Goal: Information Seeking & Learning: Compare options

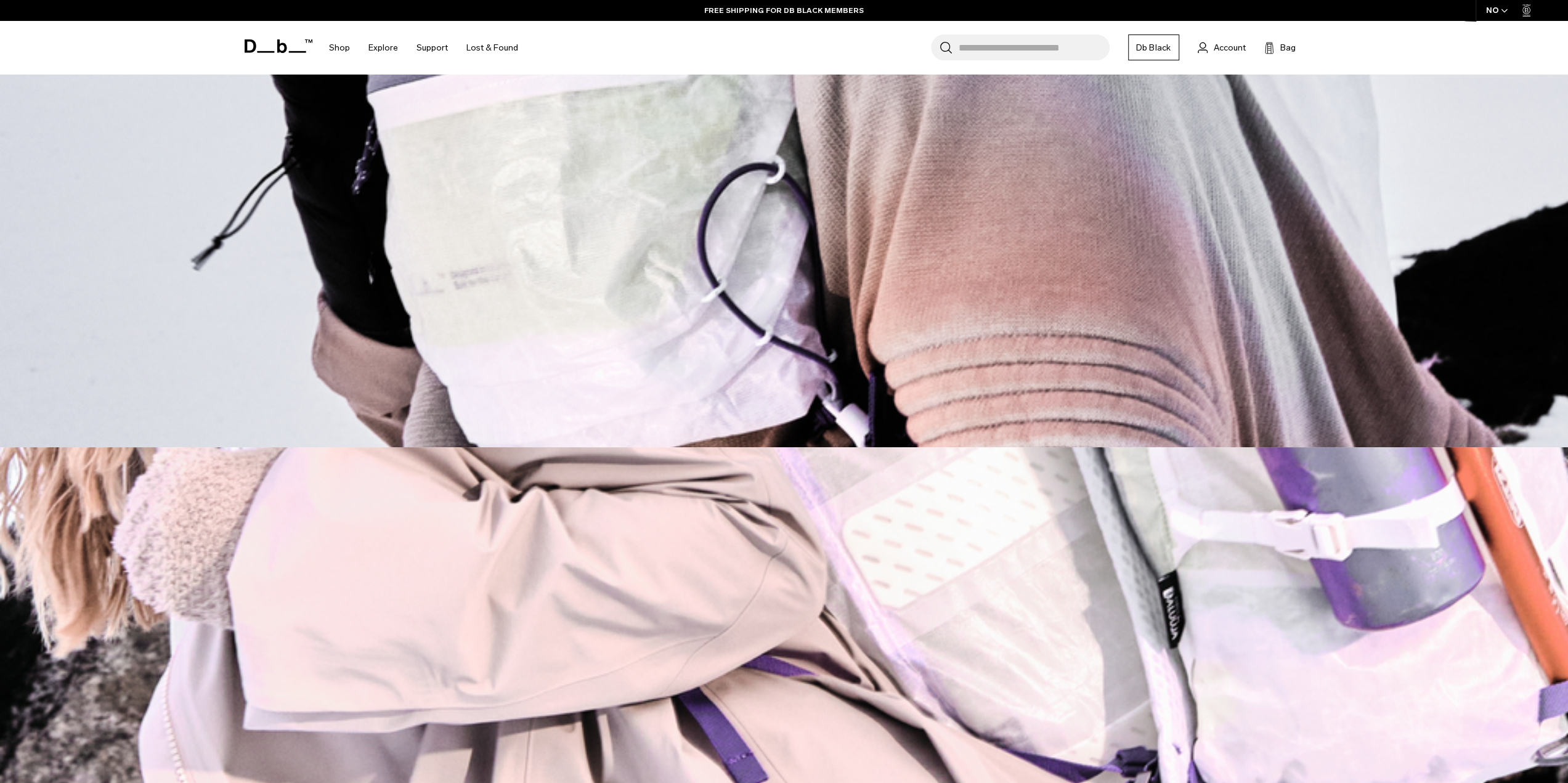
scroll to position [739, 0]
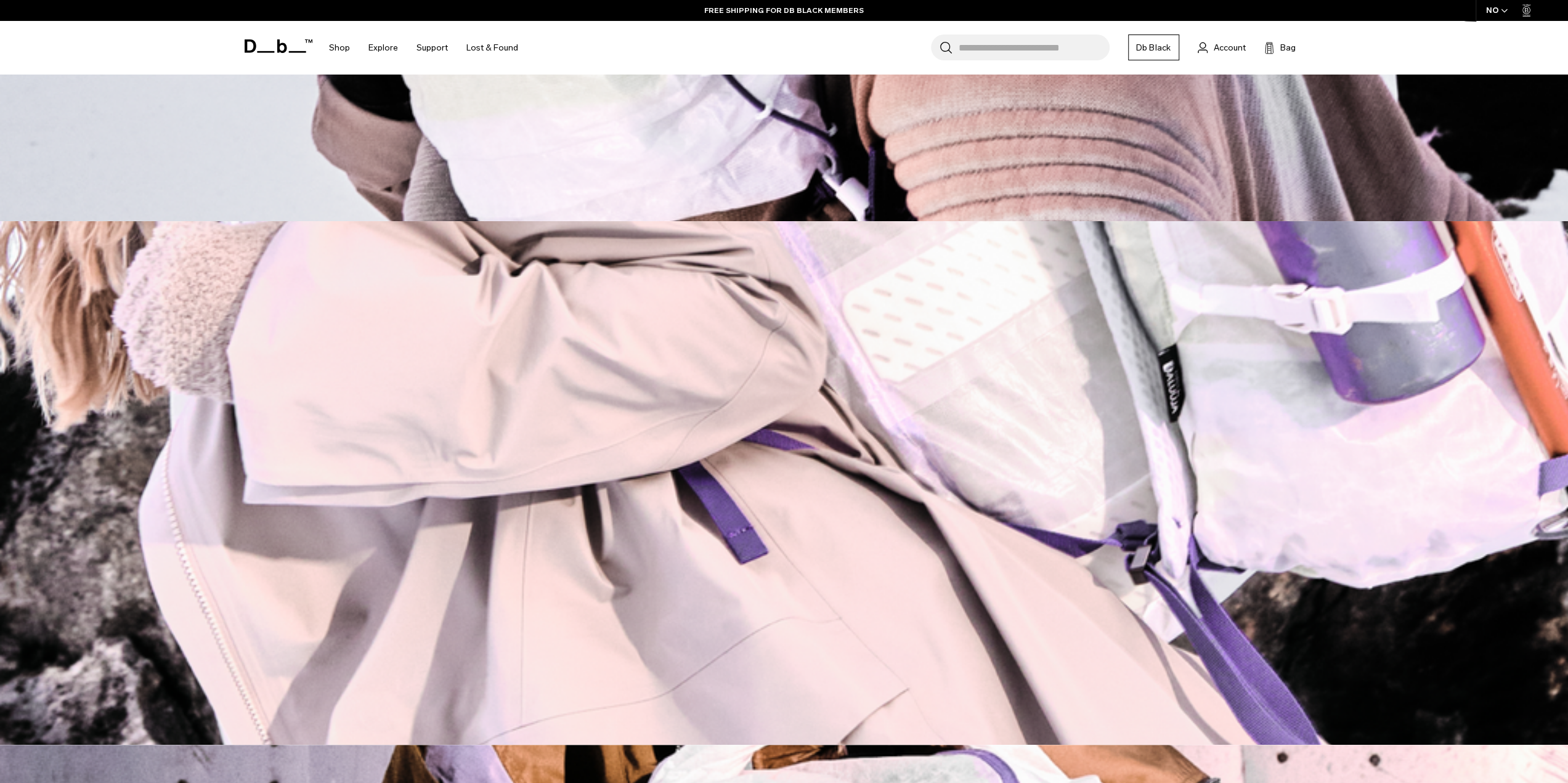
click at [1373, 380] on img at bounding box center [784, 483] width 1568 height 524
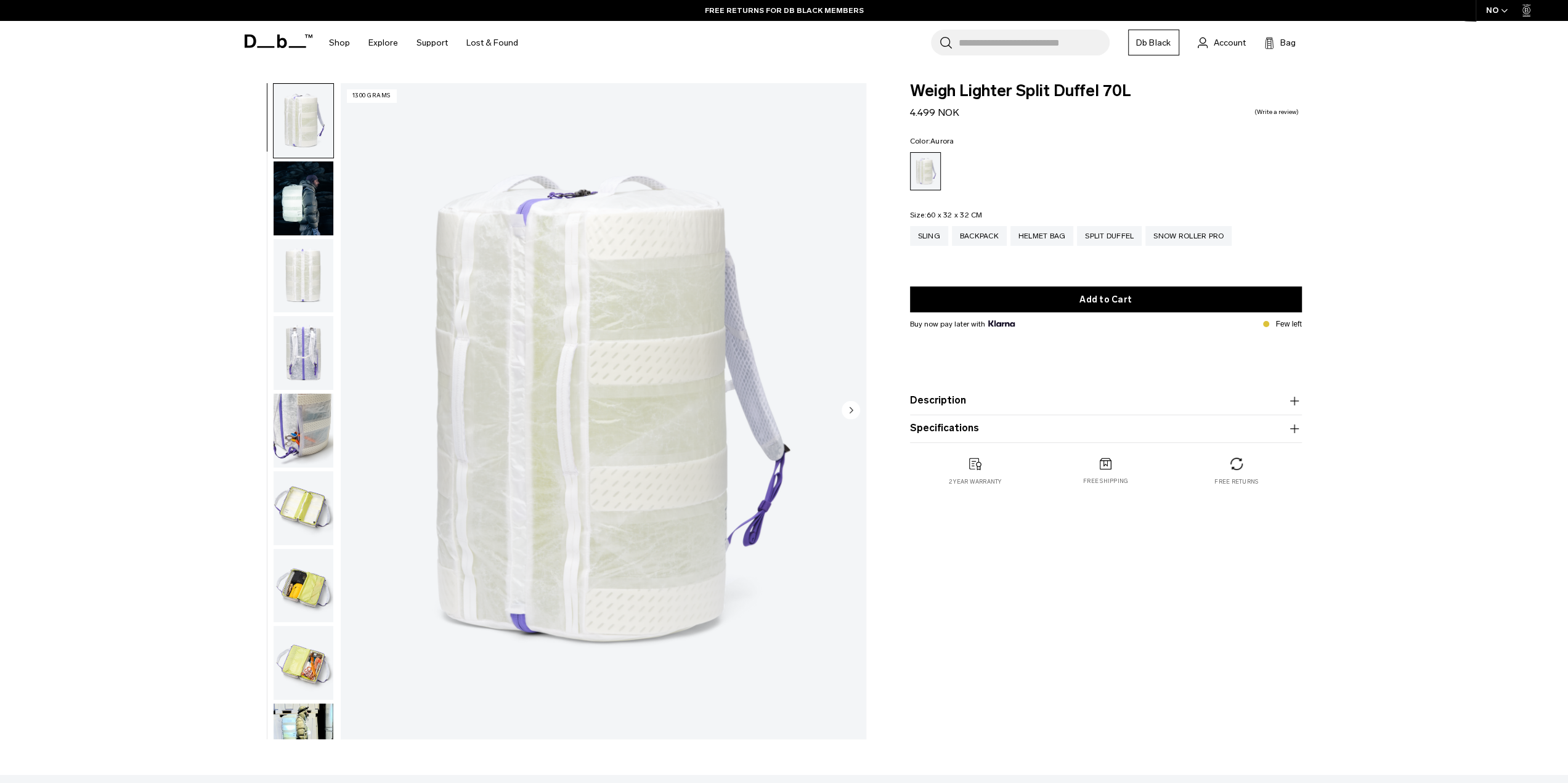
click at [306, 366] on img "button" at bounding box center [303, 353] width 60 height 74
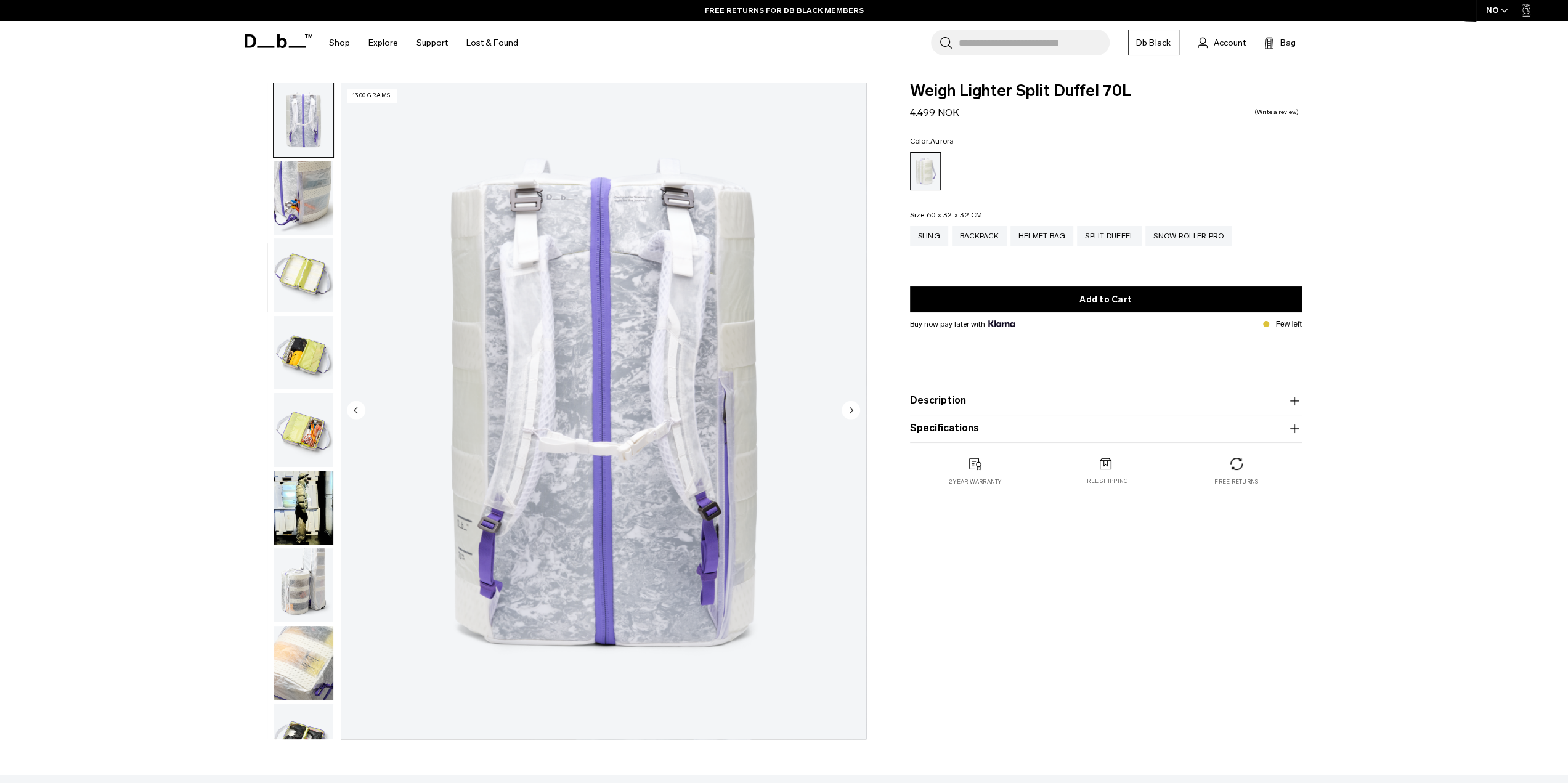
click at [324, 414] on img "button" at bounding box center [303, 430] width 60 height 74
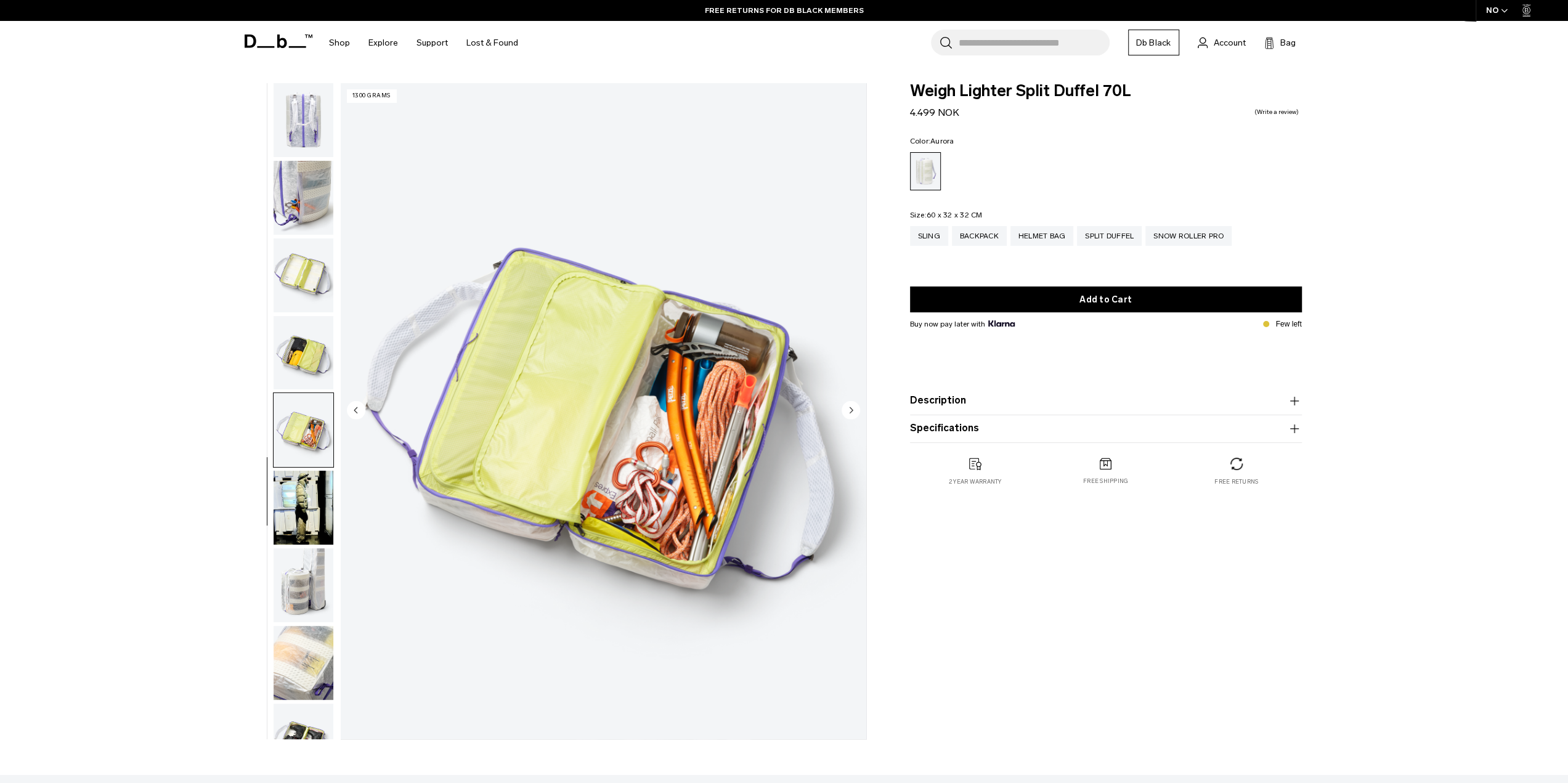
scroll to position [273, 0]
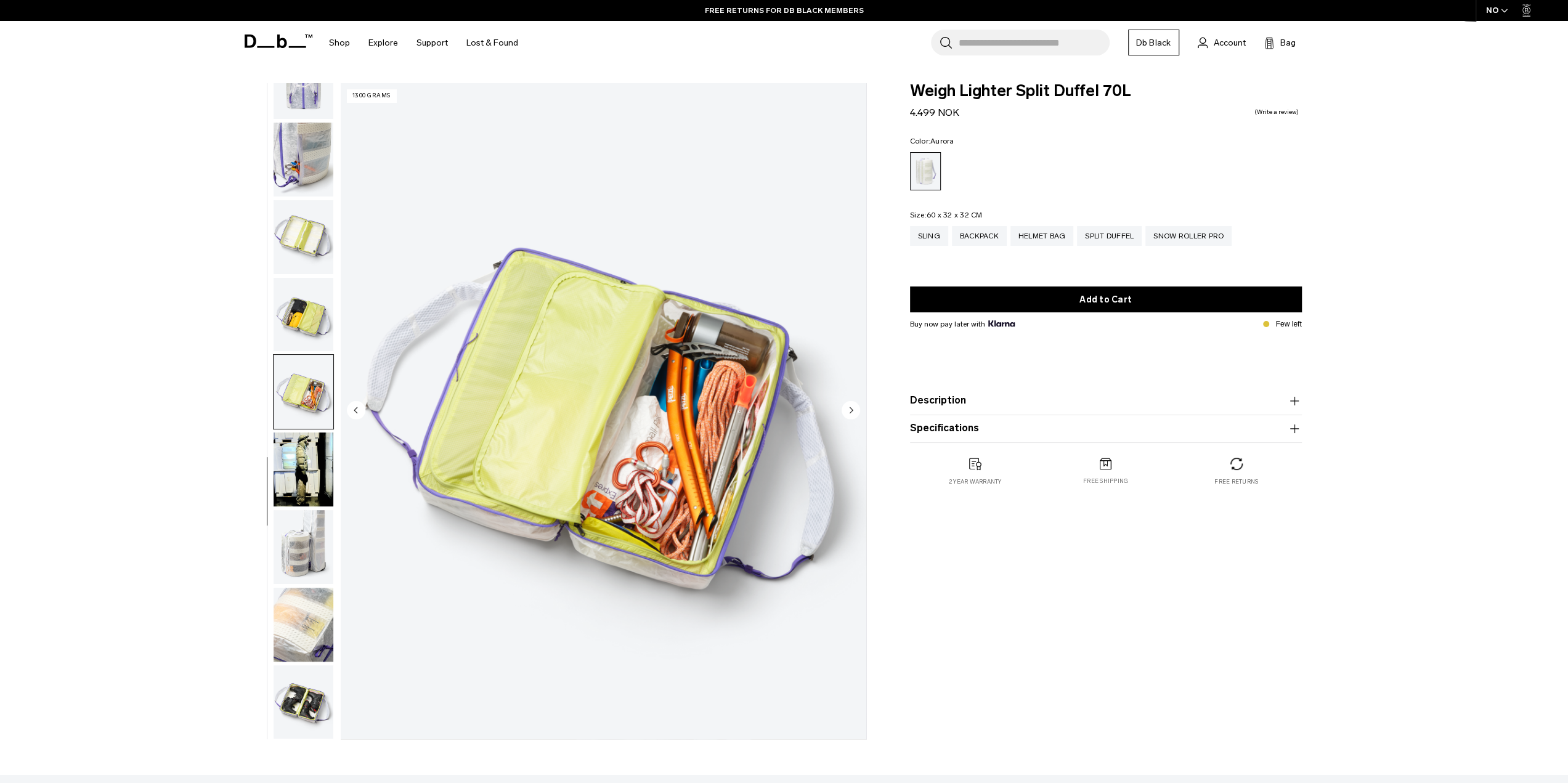
click at [324, 414] on img "button" at bounding box center [303, 392] width 60 height 74
click at [321, 468] on img "button" at bounding box center [303, 469] width 60 height 74
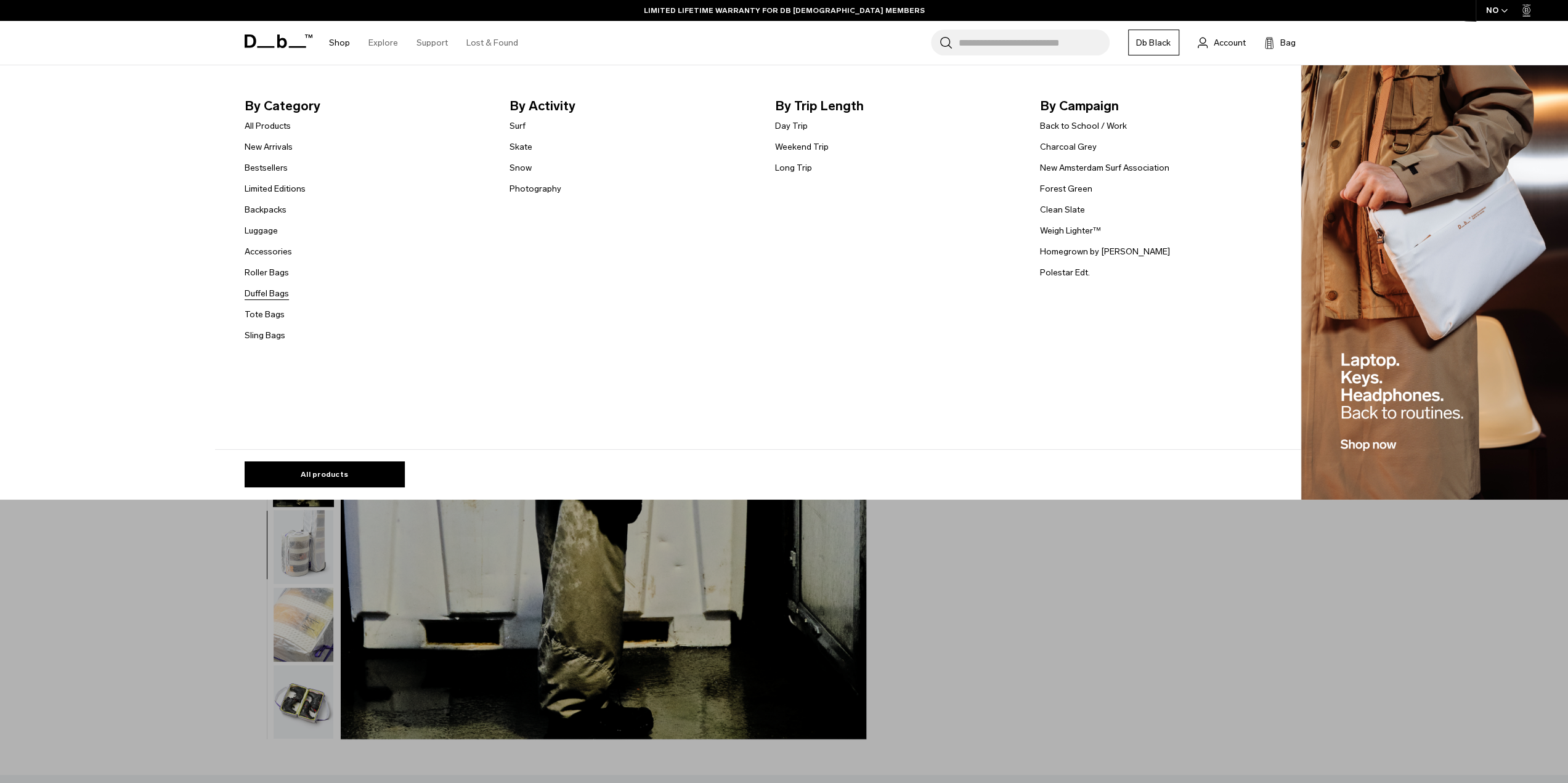
click at [269, 289] on link "Duffel Bags" at bounding box center [266, 293] width 44 height 13
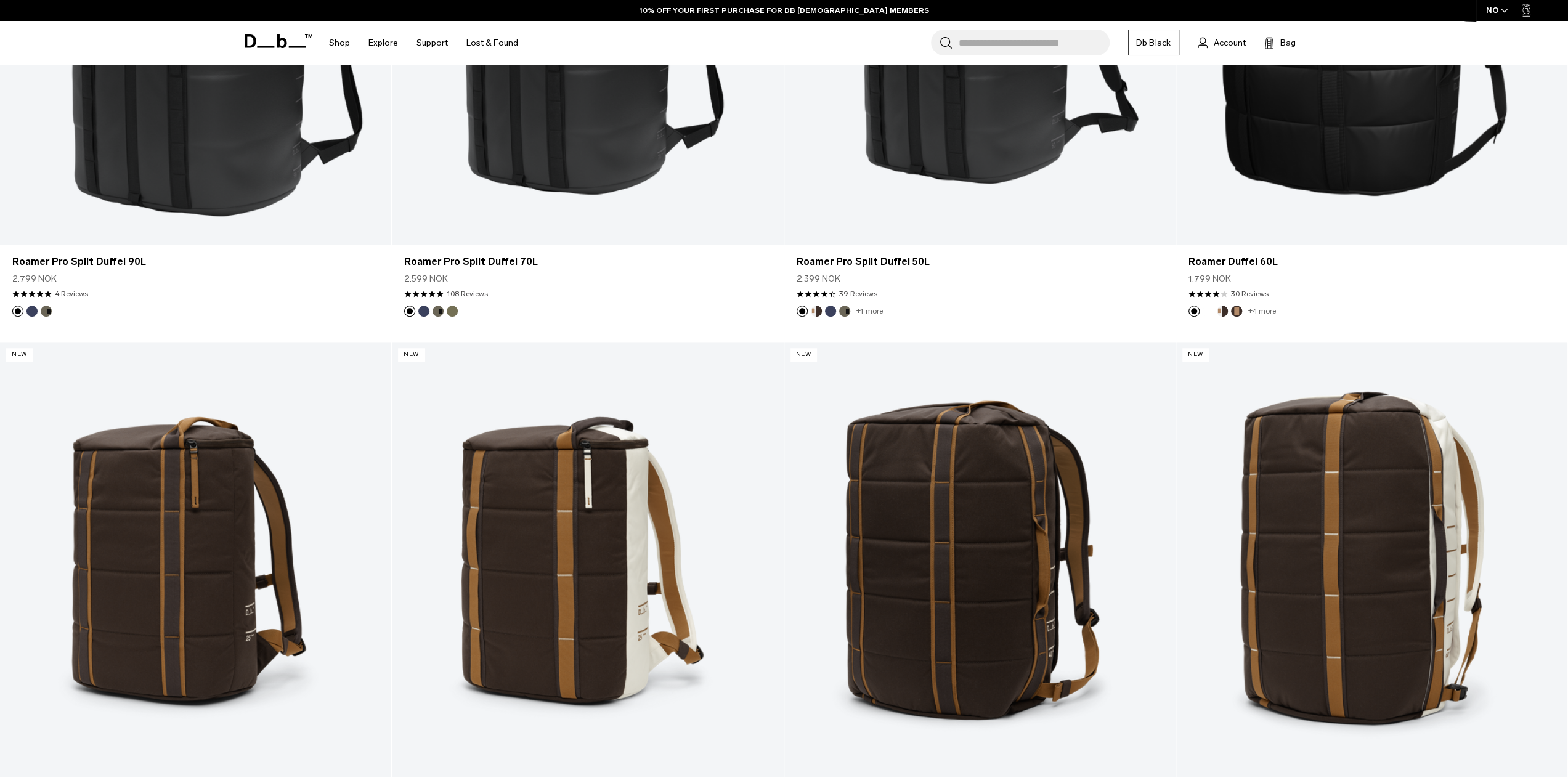
scroll to position [863, 0]
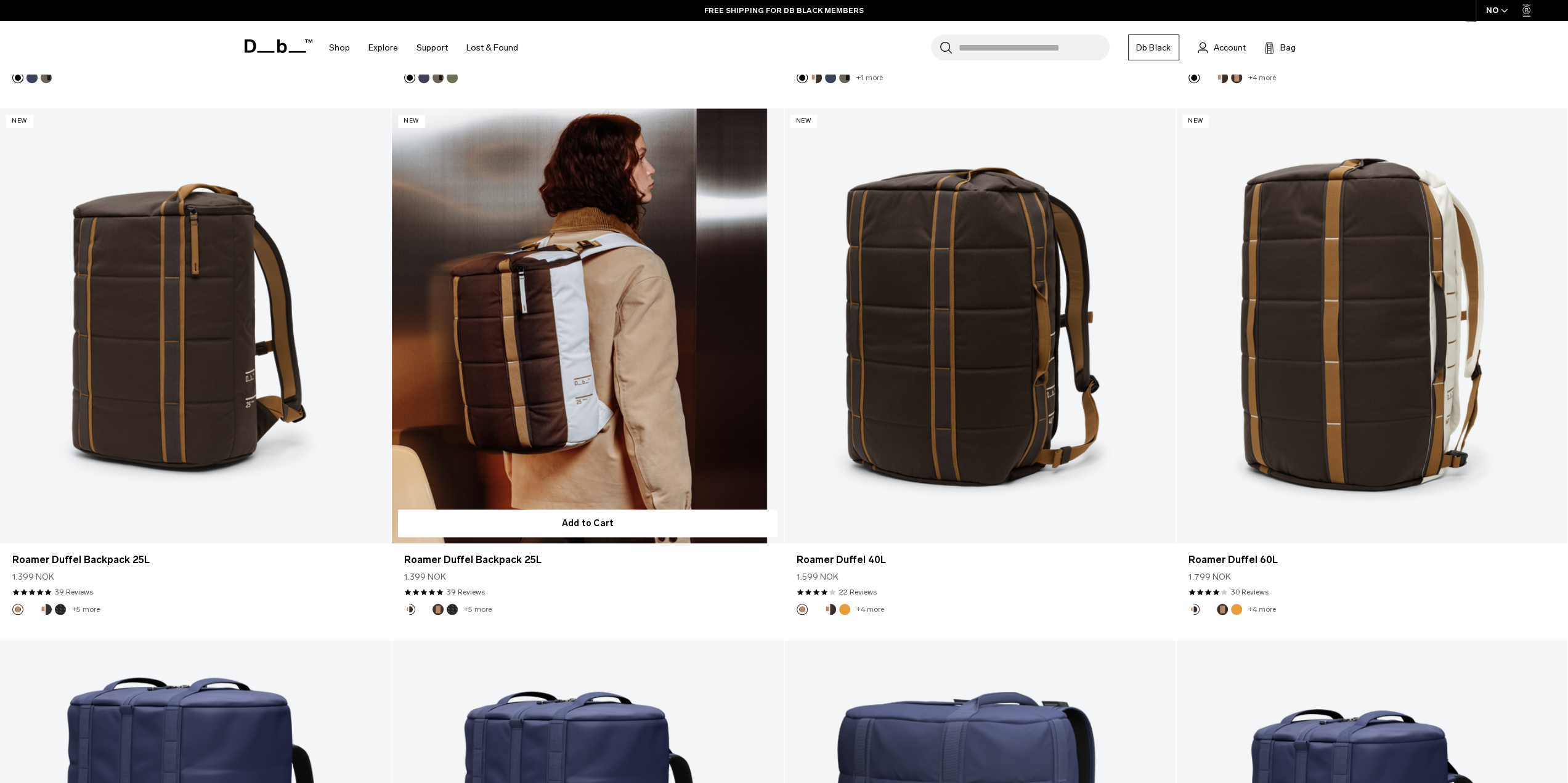
click at [686, 329] on link "Roamer Duffel Backpack 25L" at bounding box center [587, 326] width 392 height 435
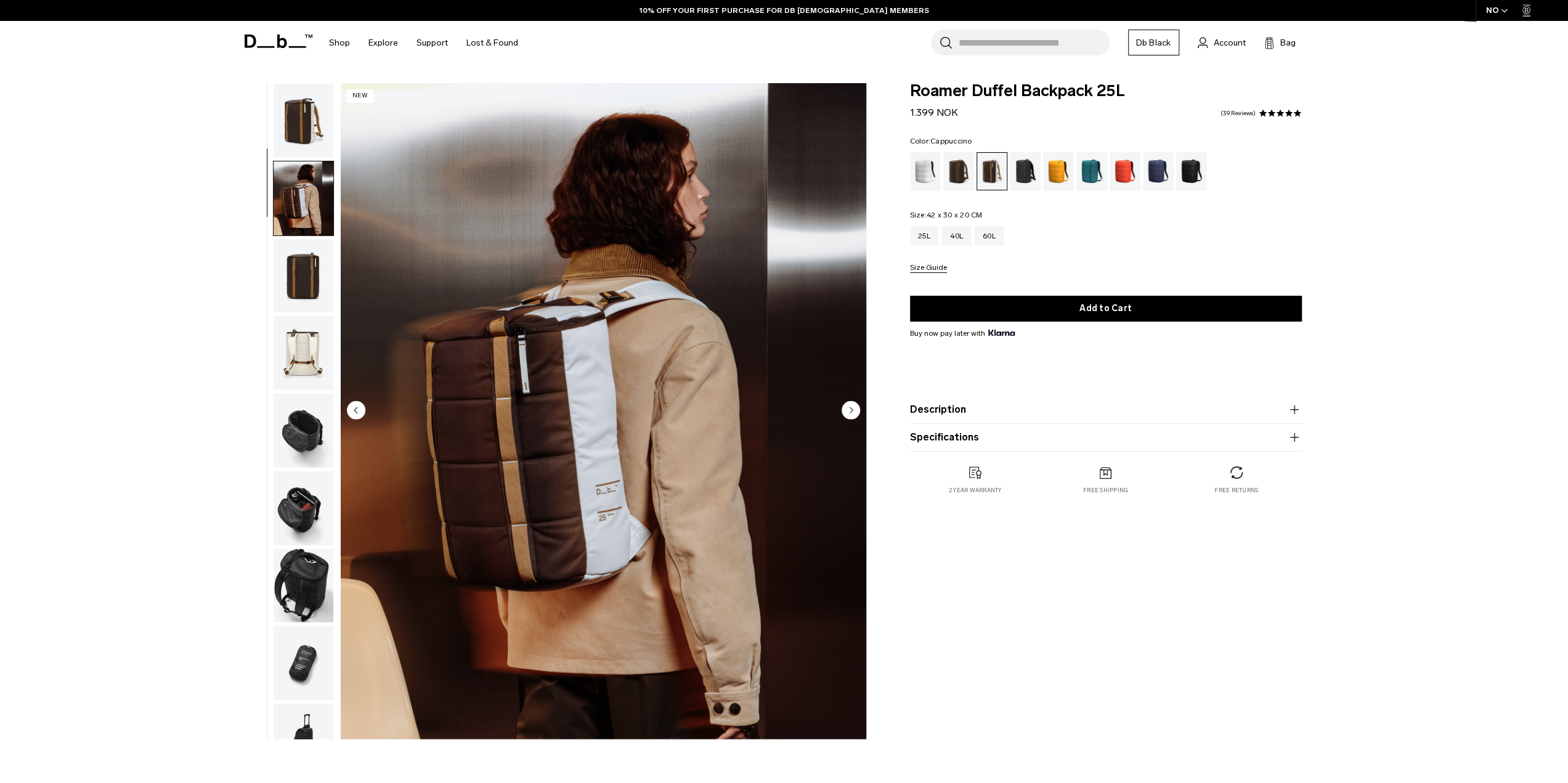
click at [307, 239] on img "button" at bounding box center [303, 276] width 60 height 74
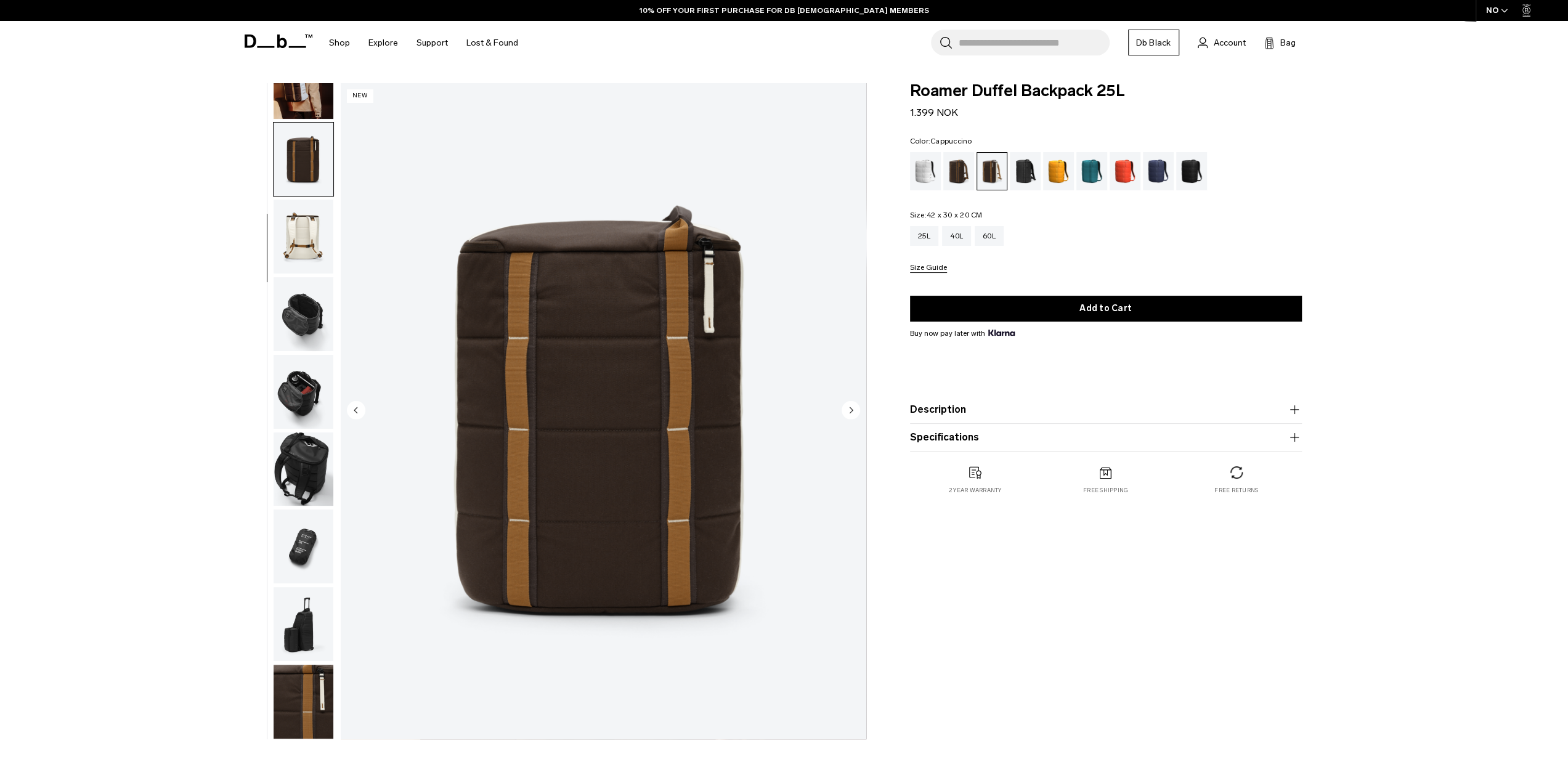
click at [314, 261] on img "button" at bounding box center [303, 236] width 60 height 74
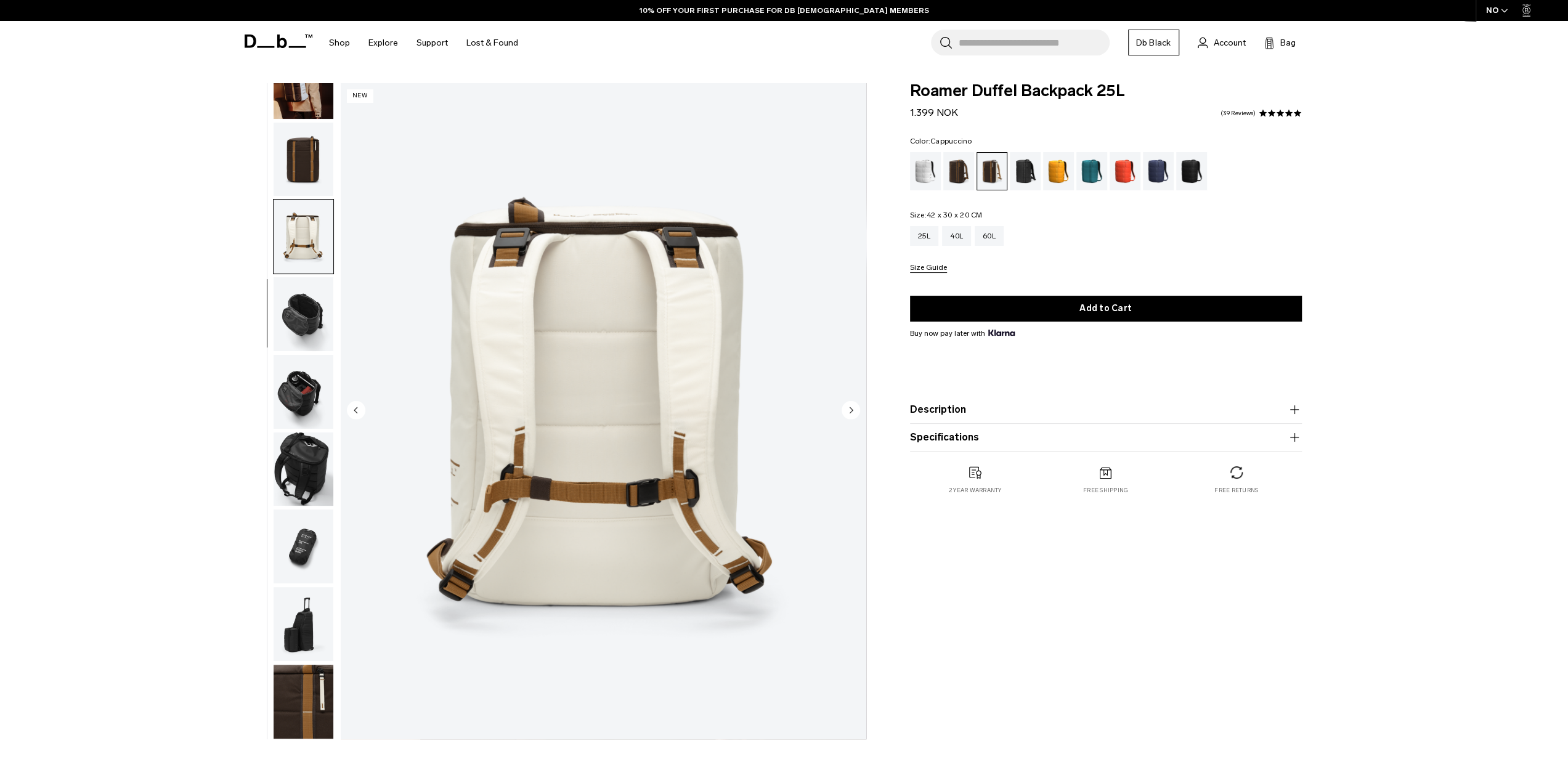
click at [308, 347] on img "button" at bounding box center [303, 314] width 60 height 74
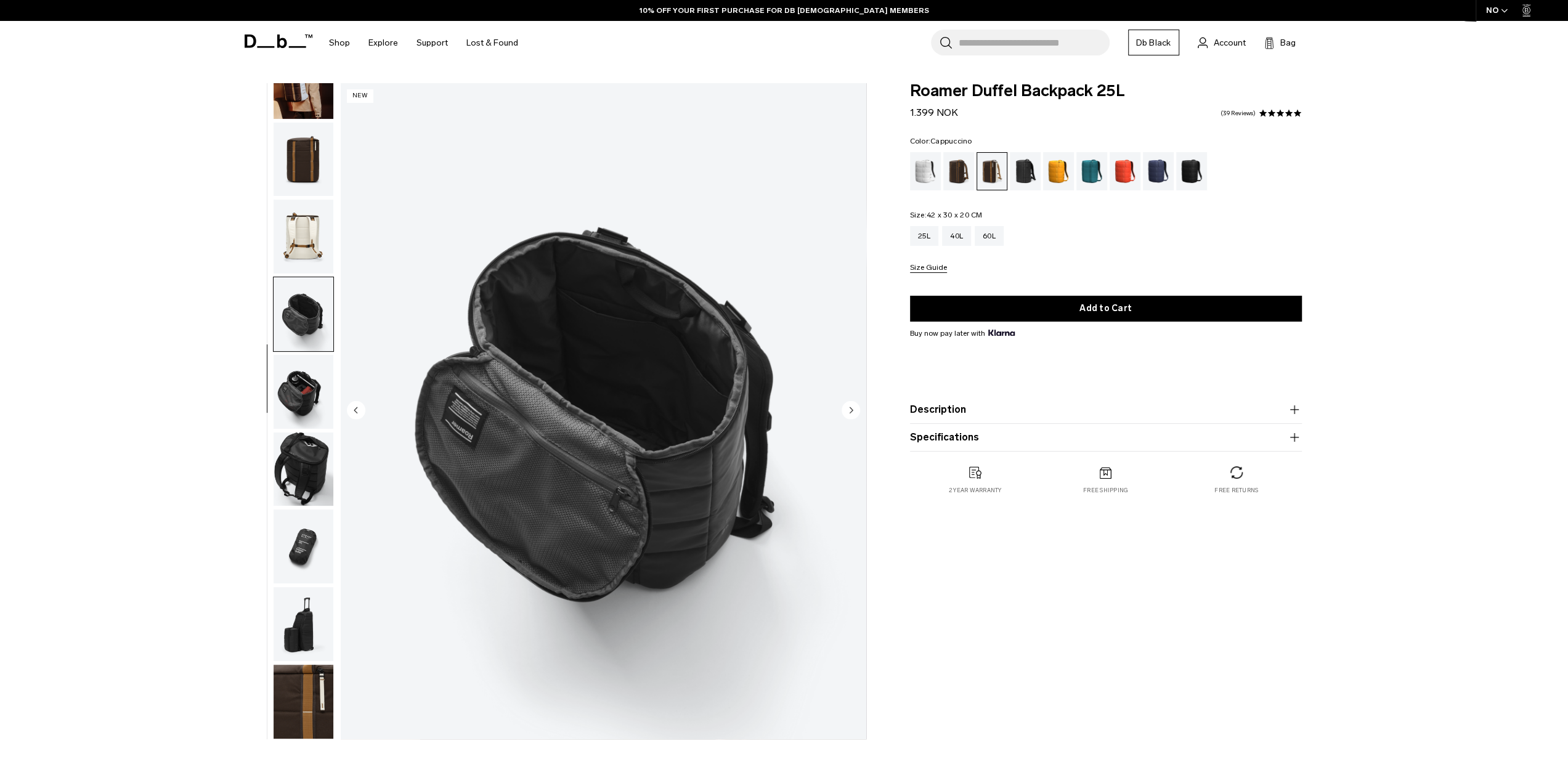
click at [305, 388] on img "button" at bounding box center [303, 392] width 60 height 74
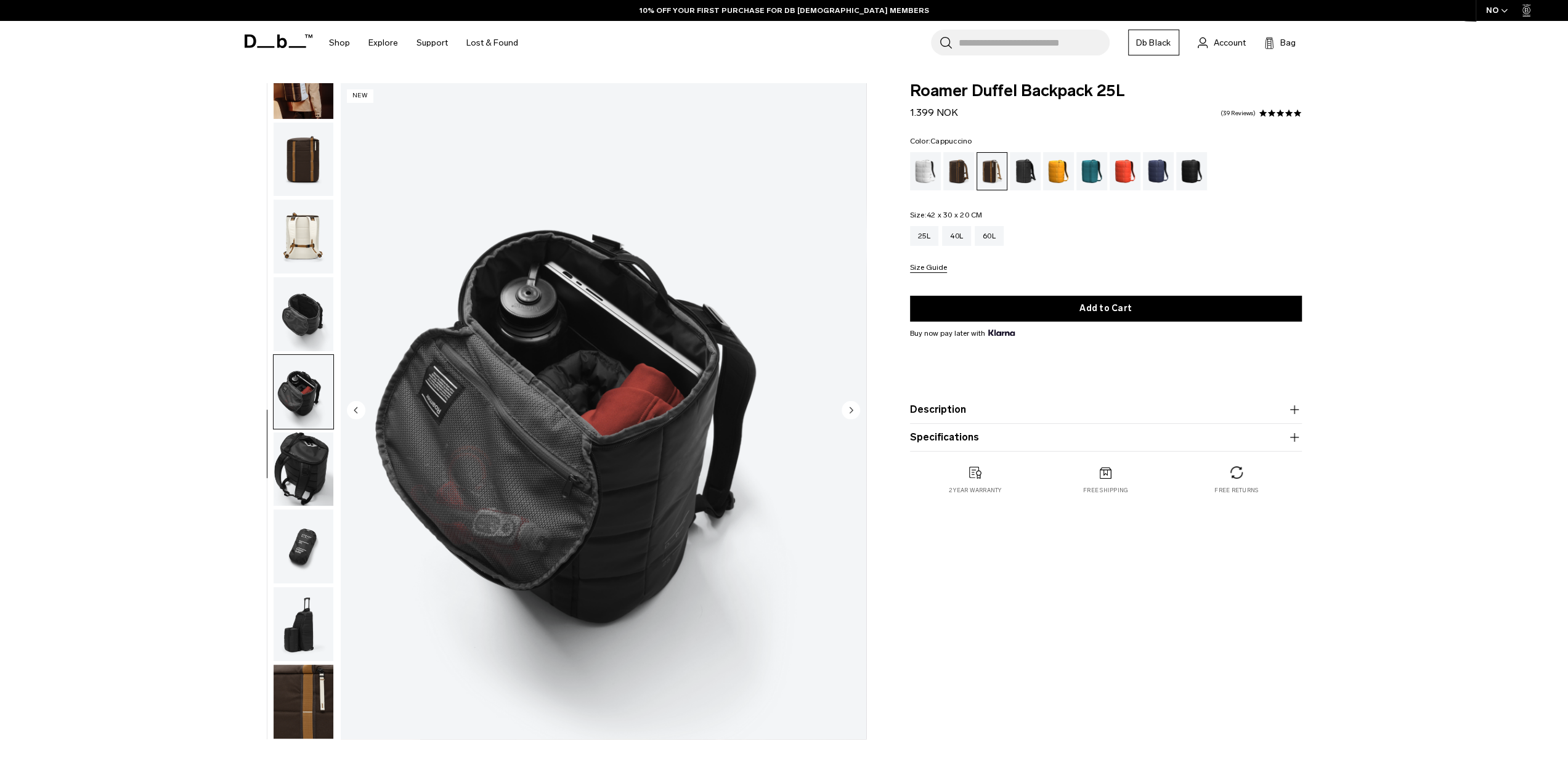
click at [303, 431] on ul at bounding box center [303, 411] width 61 height 656
click at [302, 468] on img "button" at bounding box center [303, 469] width 60 height 74
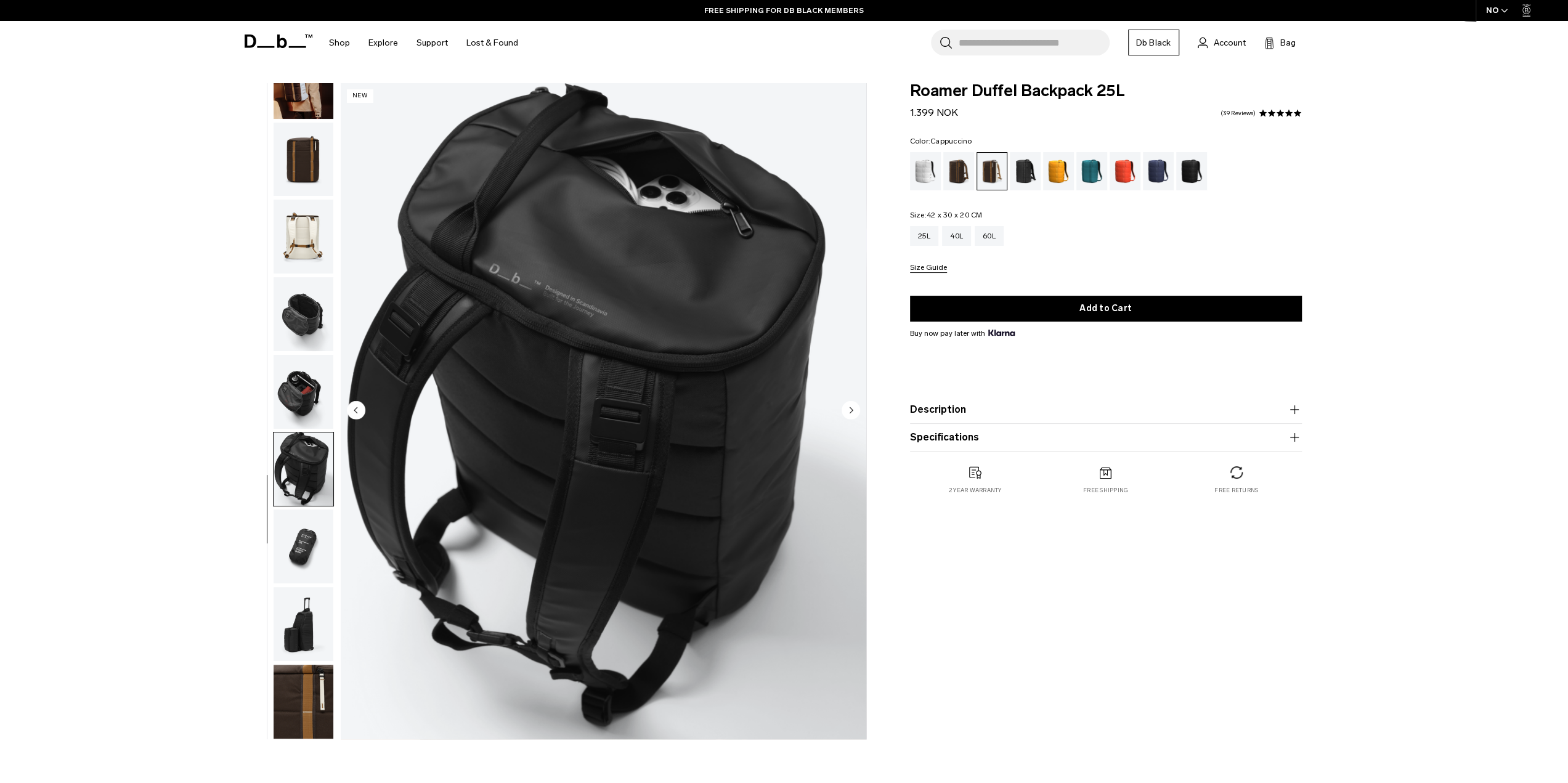
click at [303, 522] on img "button" at bounding box center [303, 547] width 60 height 74
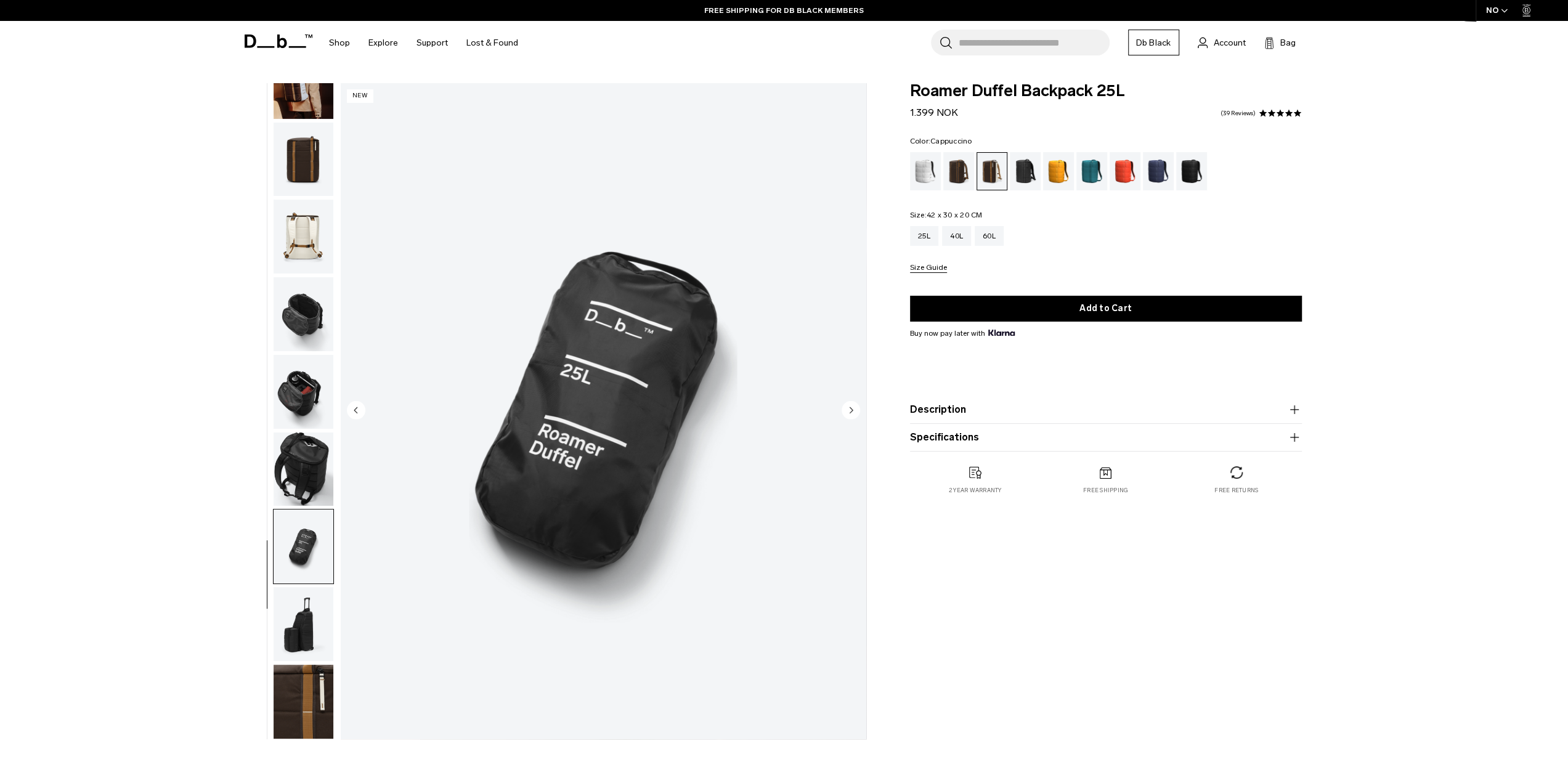
click at [299, 607] on img "button" at bounding box center [303, 624] width 60 height 74
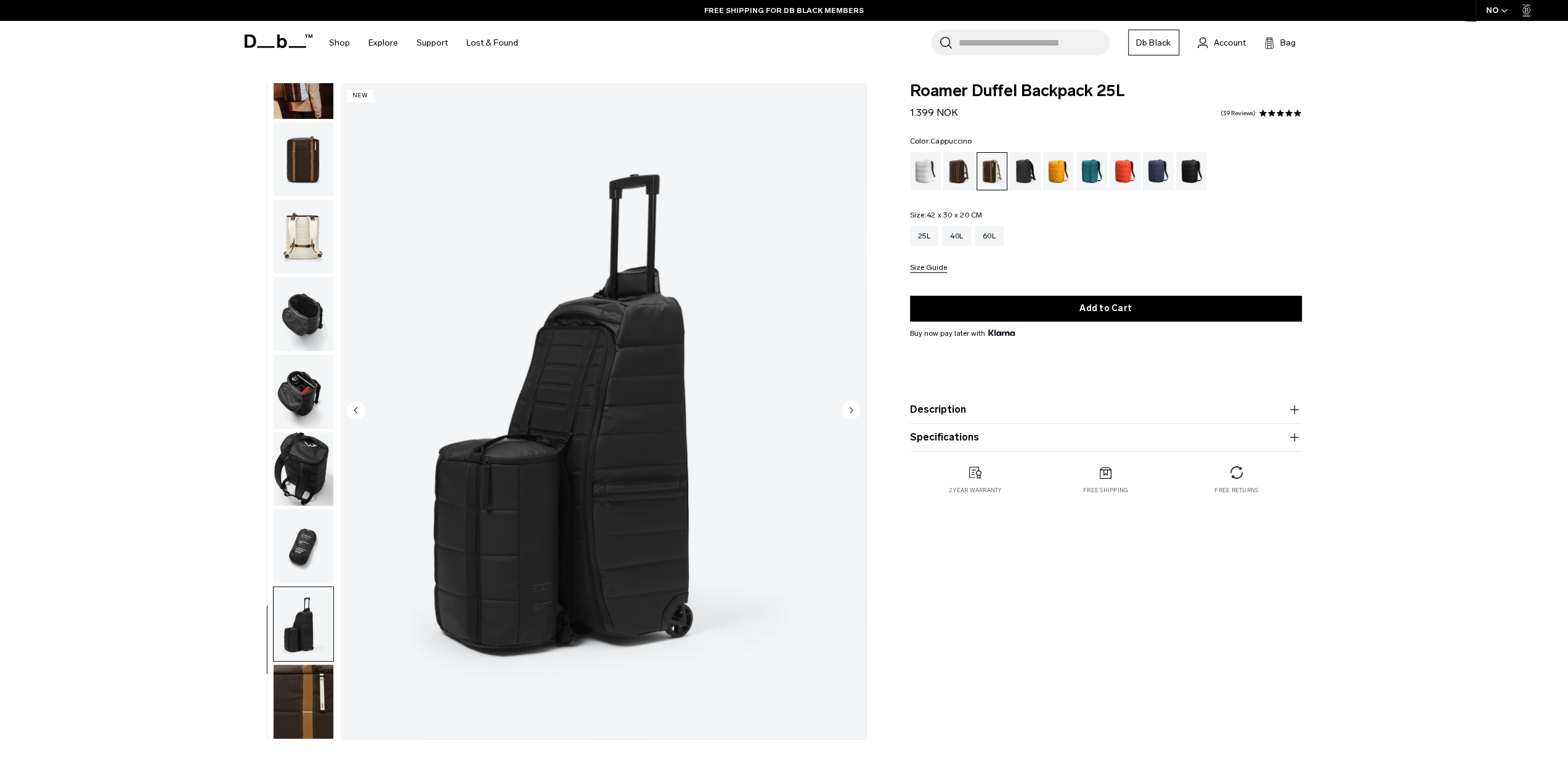
click at [327, 531] on img "button" at bounding box center [303, 547] width 60 height 74
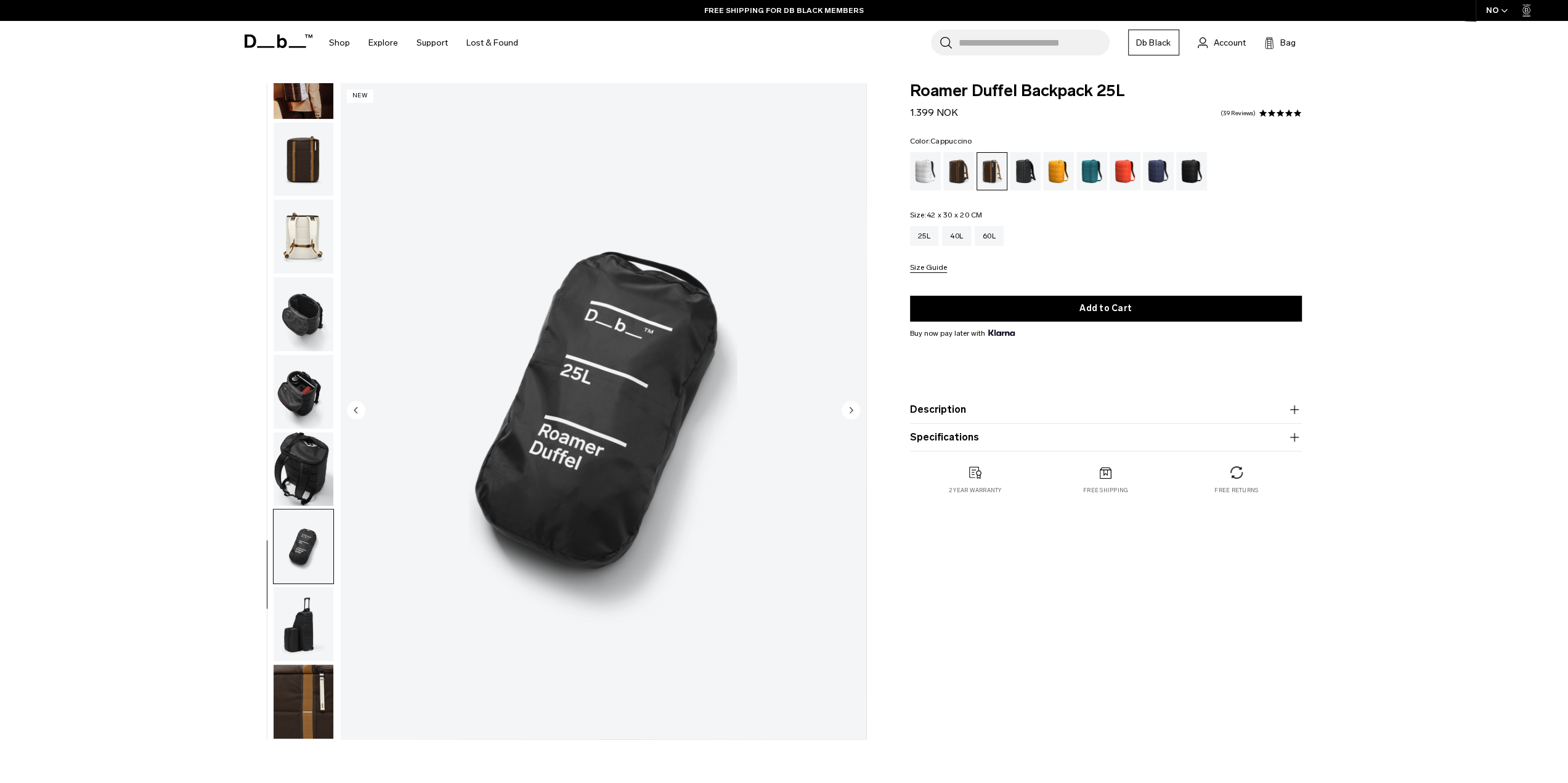
click at [307, 603] on img "button" at bounding box center [303, 624] width 60 height 74
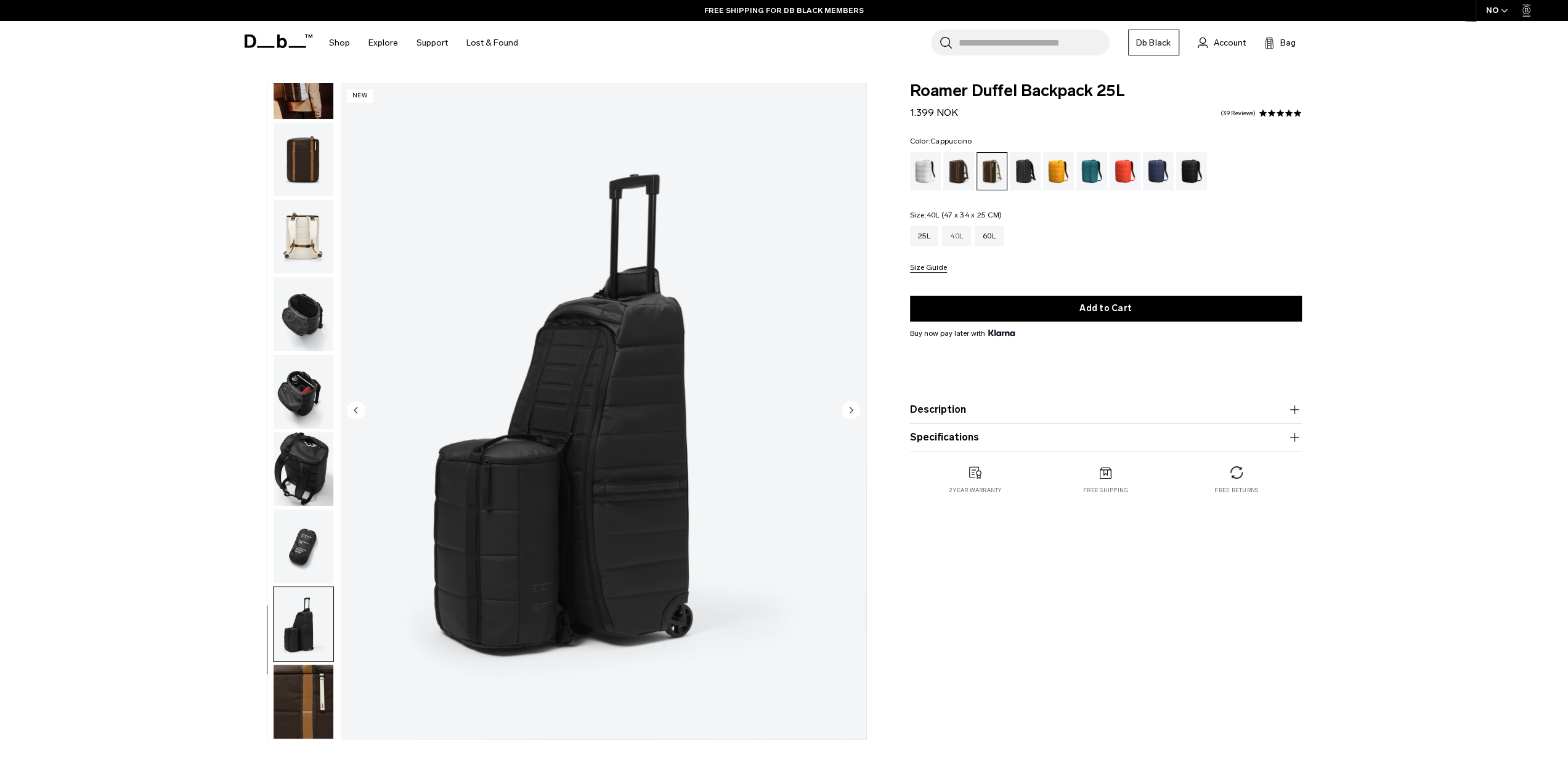
click at [959, 233] on div "40L" at bounding box center [957, 236] width 29 height 20
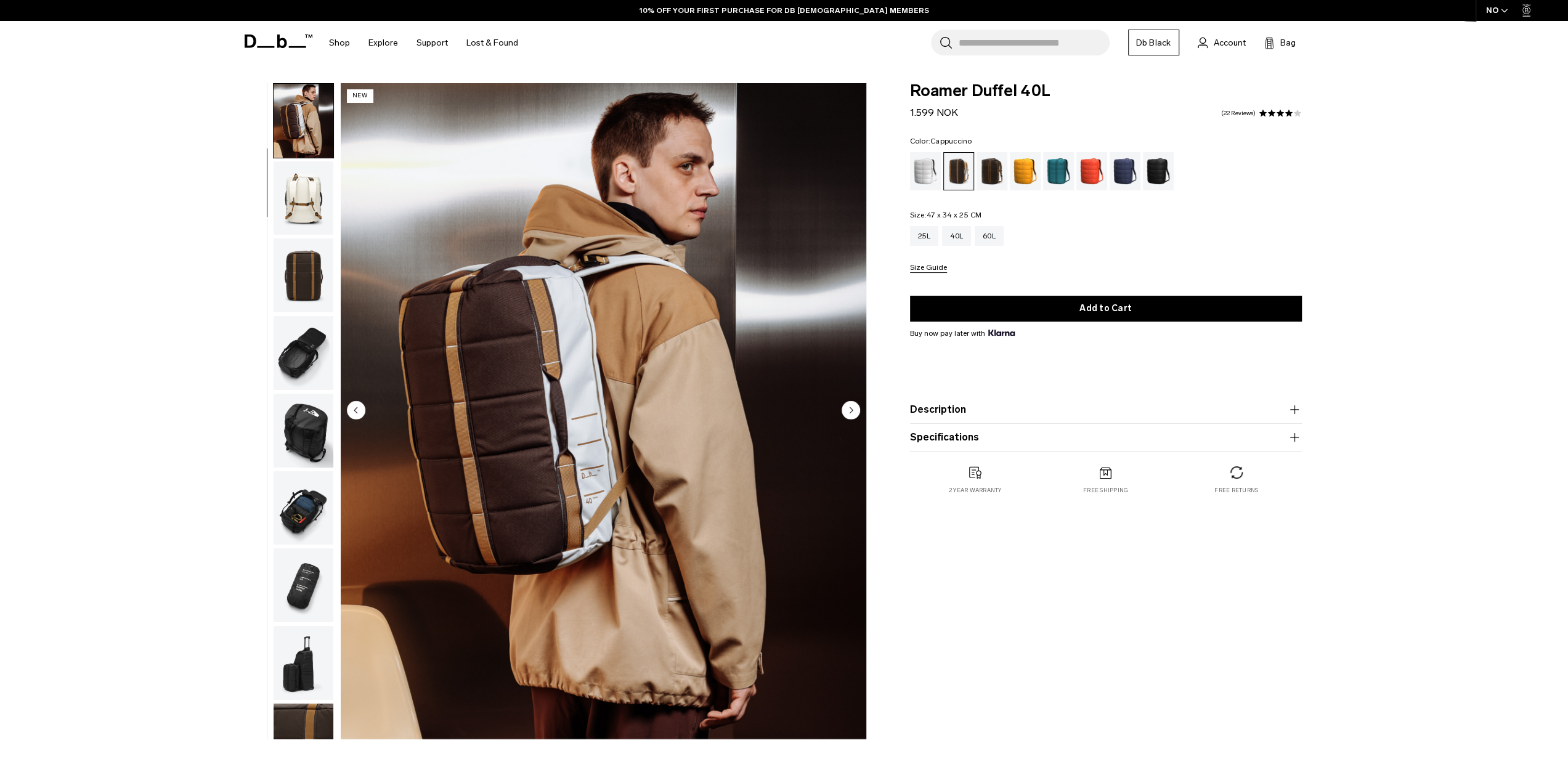
click at [307, 346] on img "button" at bounding box center [303, 353] width 60 height 74
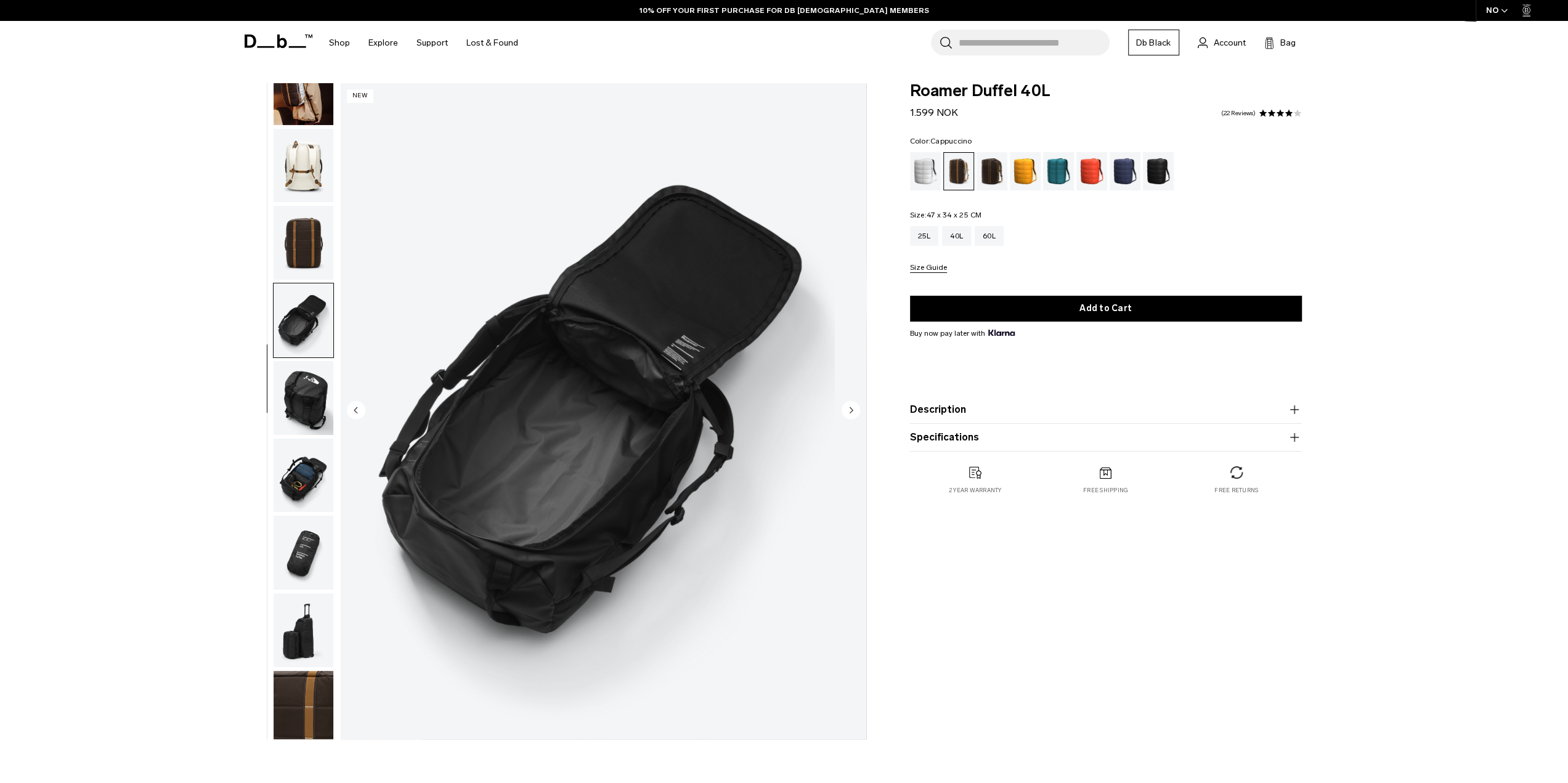
scroll to position [117, 0]
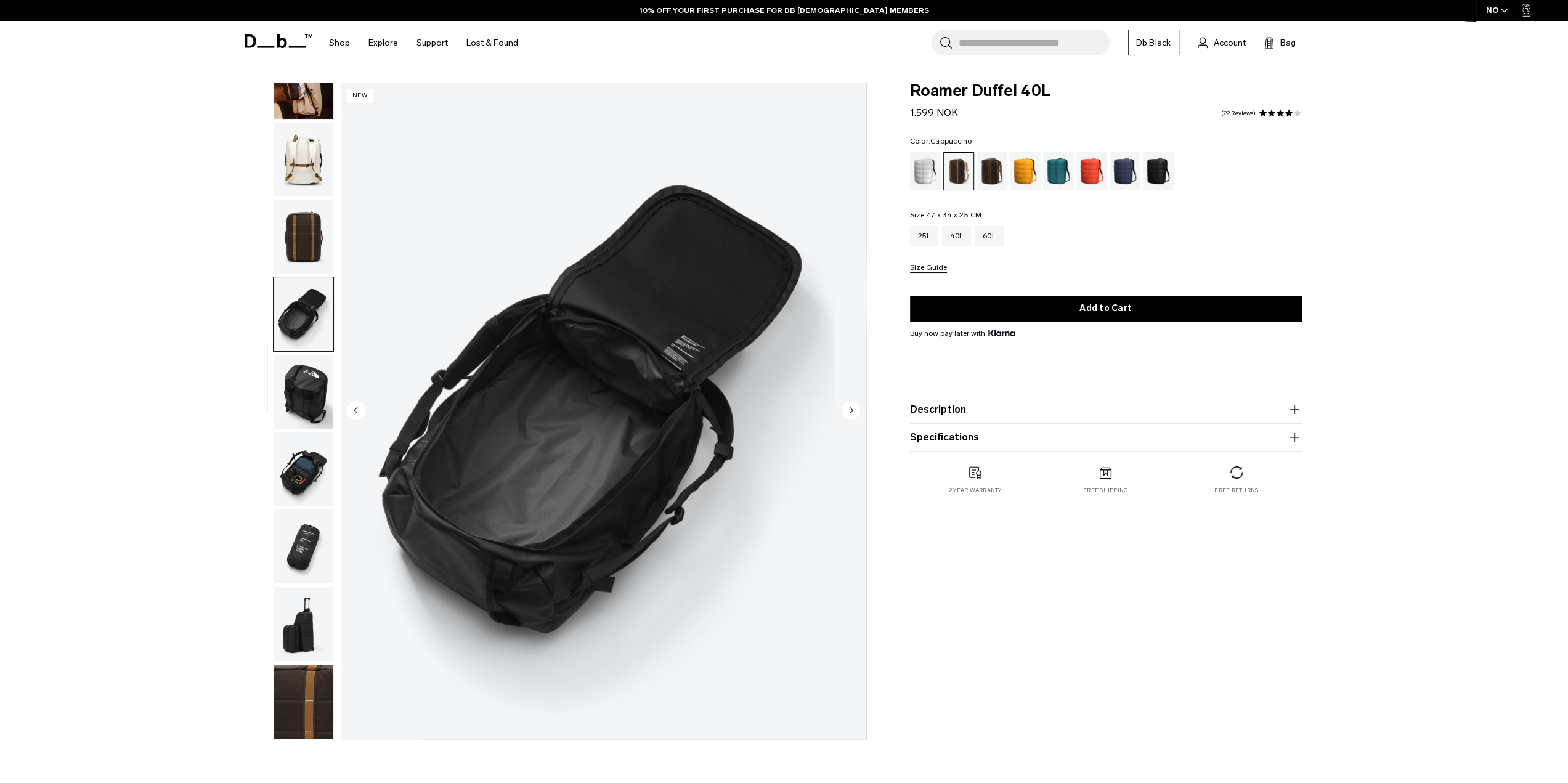
click at [306, 395] on img "button" at bounding box center [303, 392] width 60 height 74
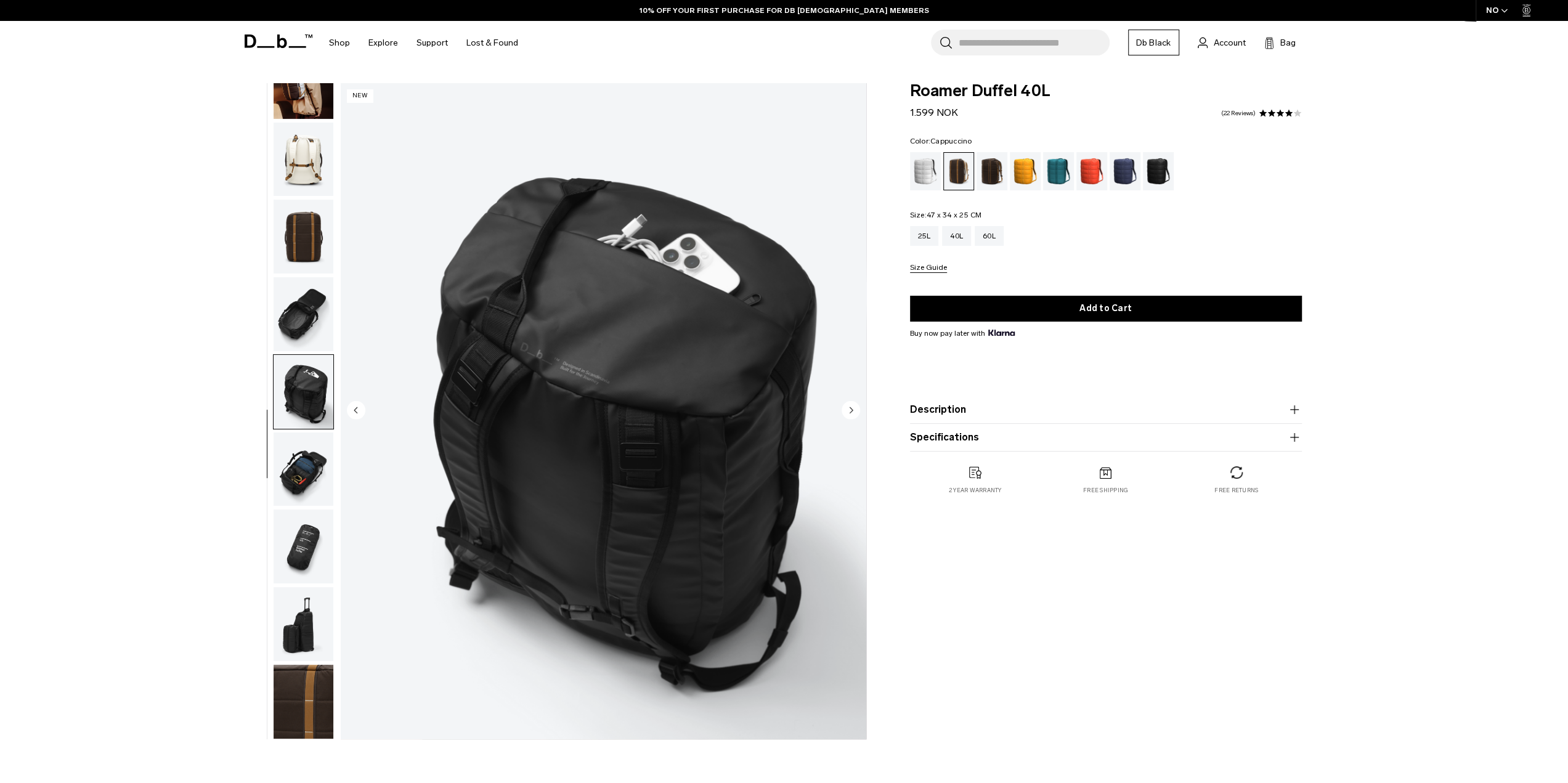
scroll to position [0, 0]
click at [295, 462] on img "button" at bounding box center [303, 469] width 60 height 74
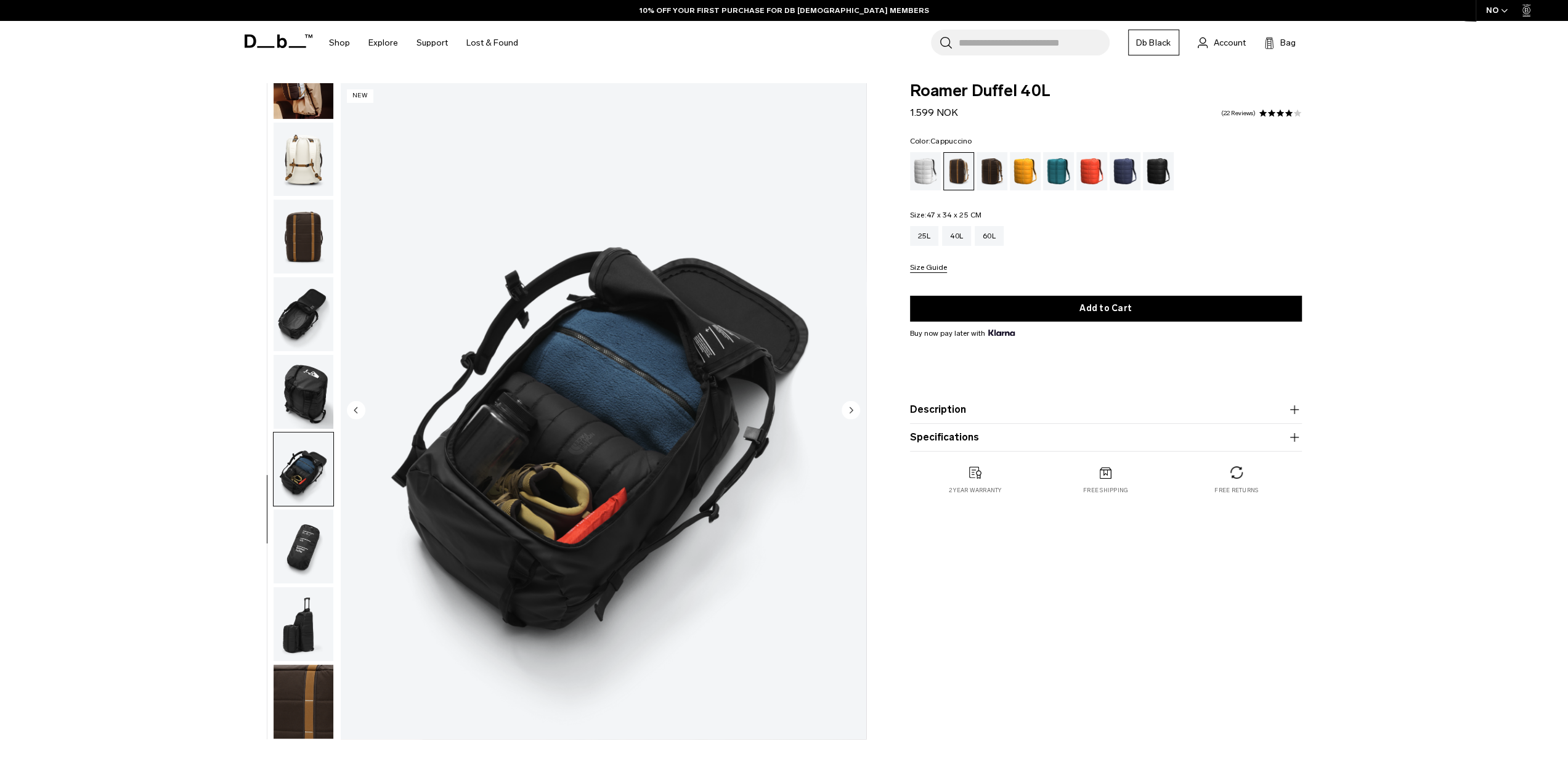
click at [307, 510] on img "button" at bounding box center [303, 547] width 60 height 74
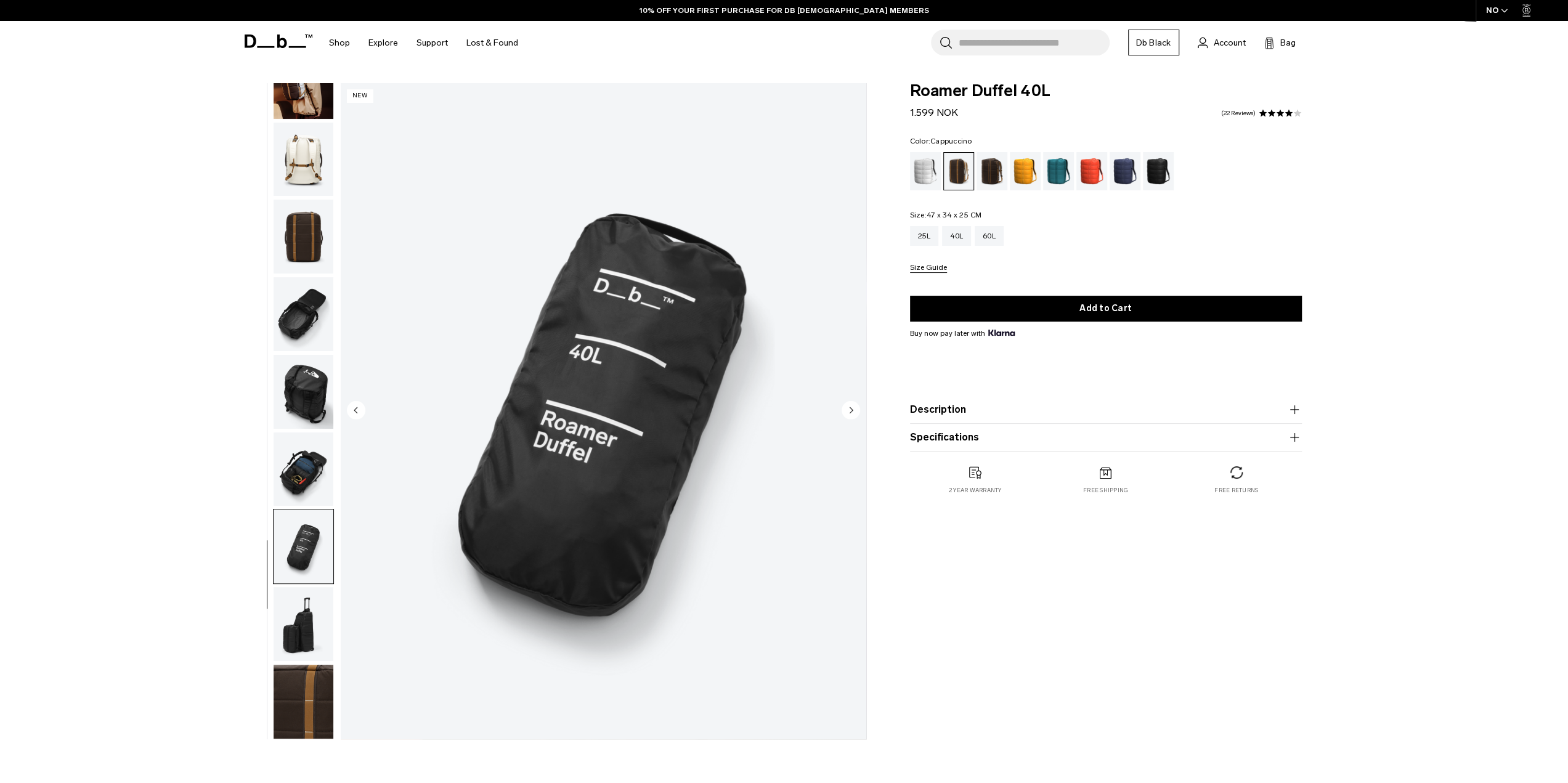
click at [305, 608] on img "button" at bounding box center [303, 624] width 60 height 74
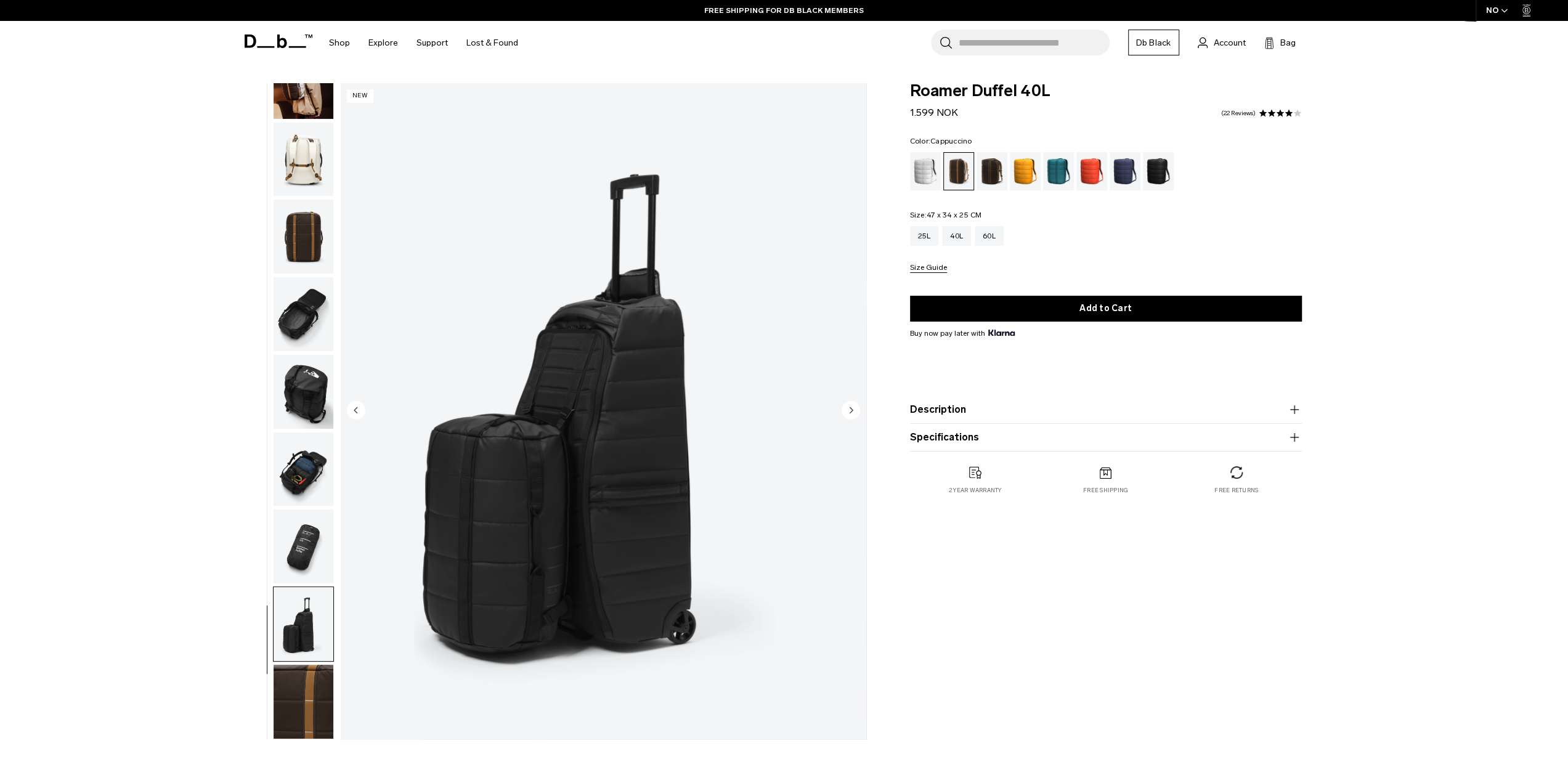
click at [310, 550] on img "button" at bounding box center [303, 547] width 60 height 74
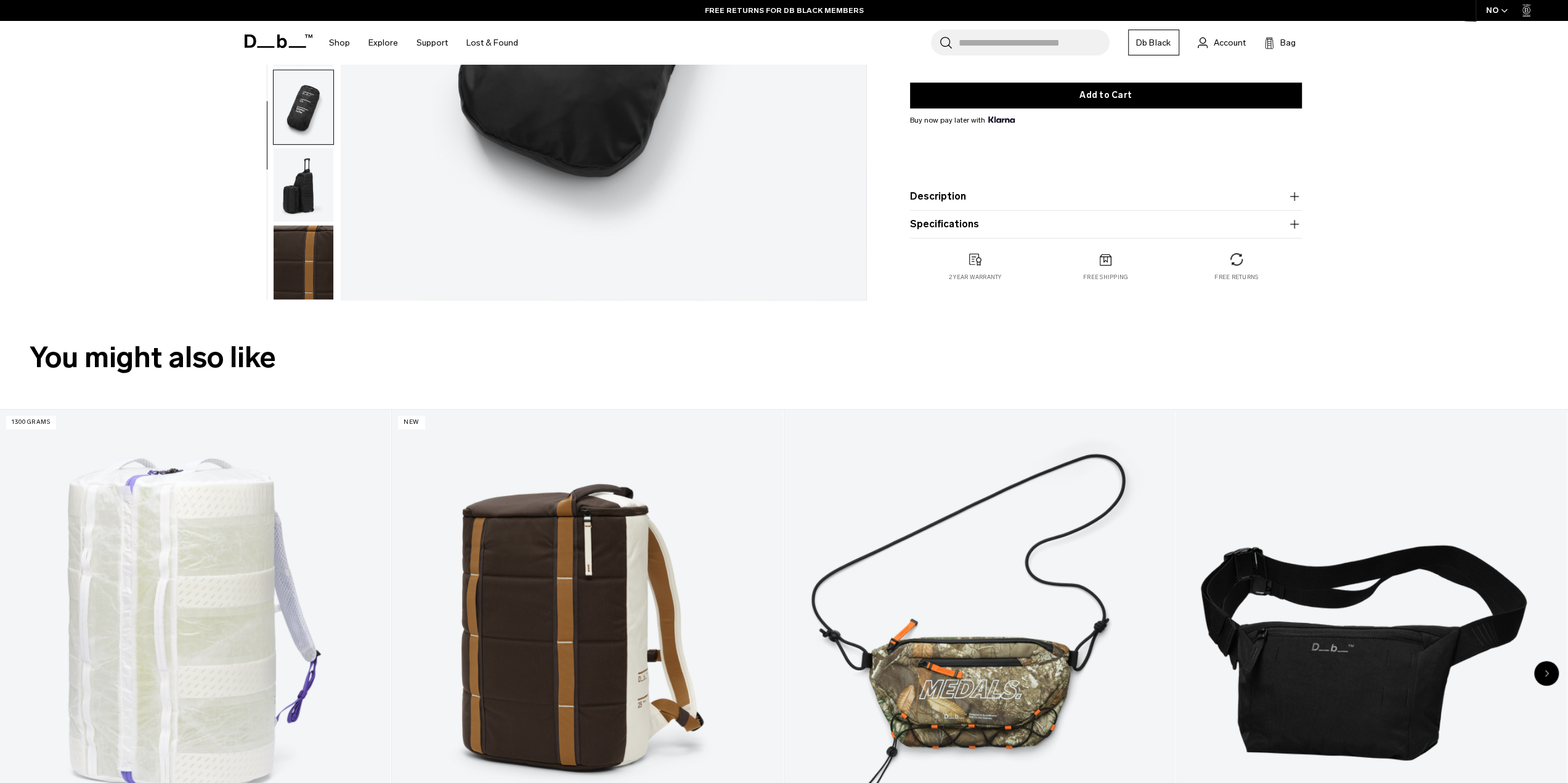
scroll to position [431, 0]
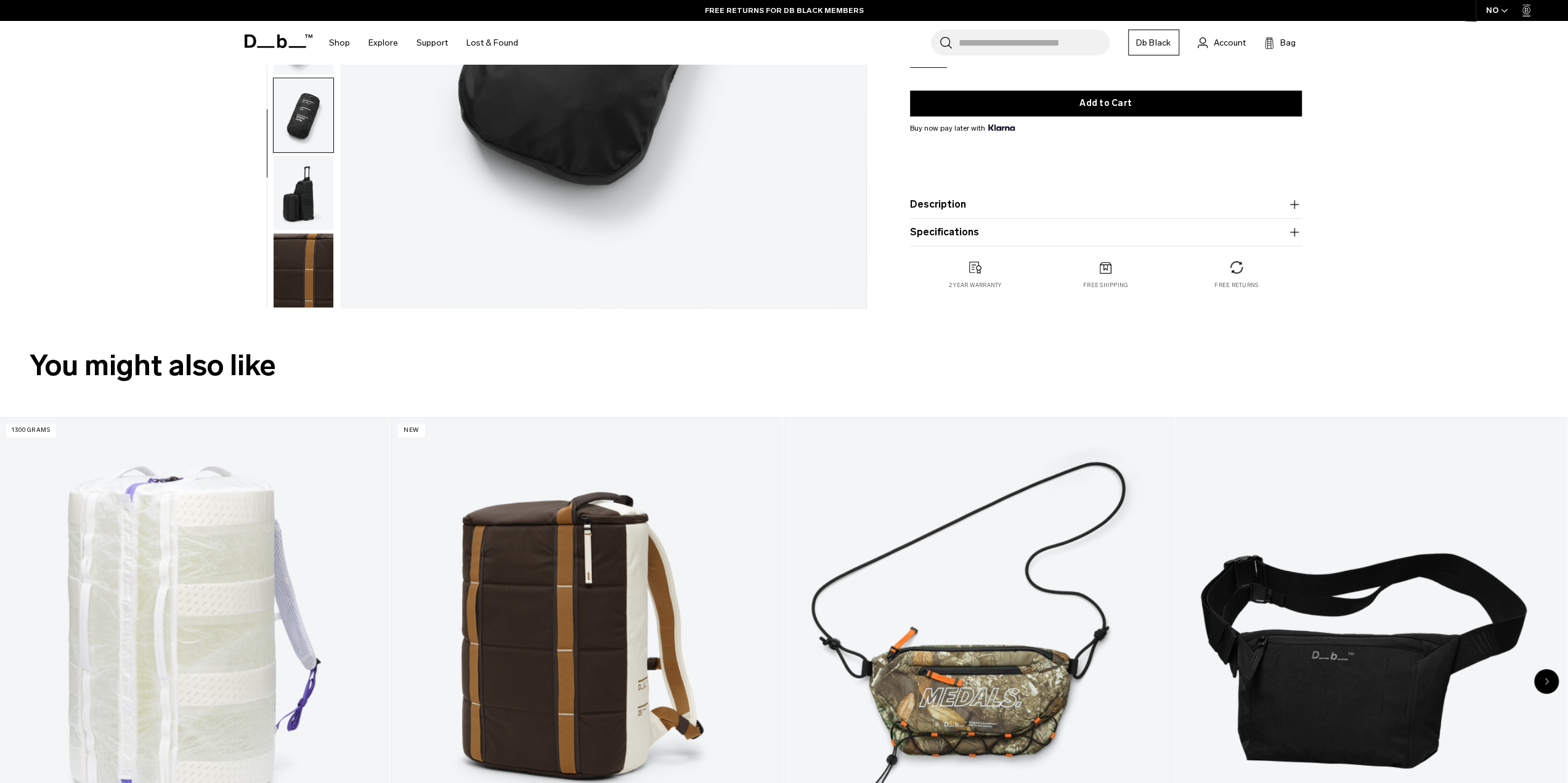
click at [961, 199] on button "Description" at bounding box center [1105, 204] width 392 height 15
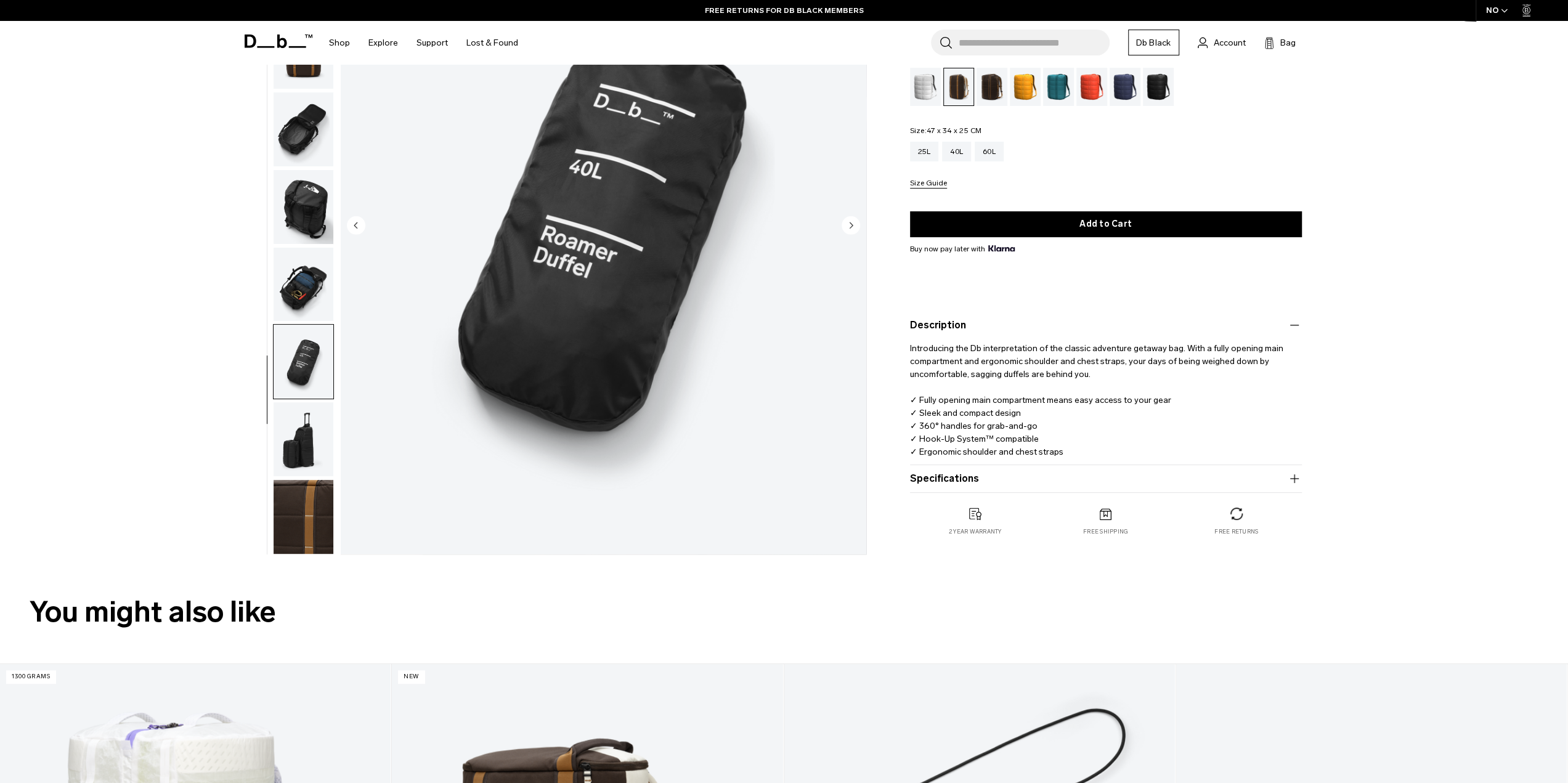
scroll to position [185, 0]
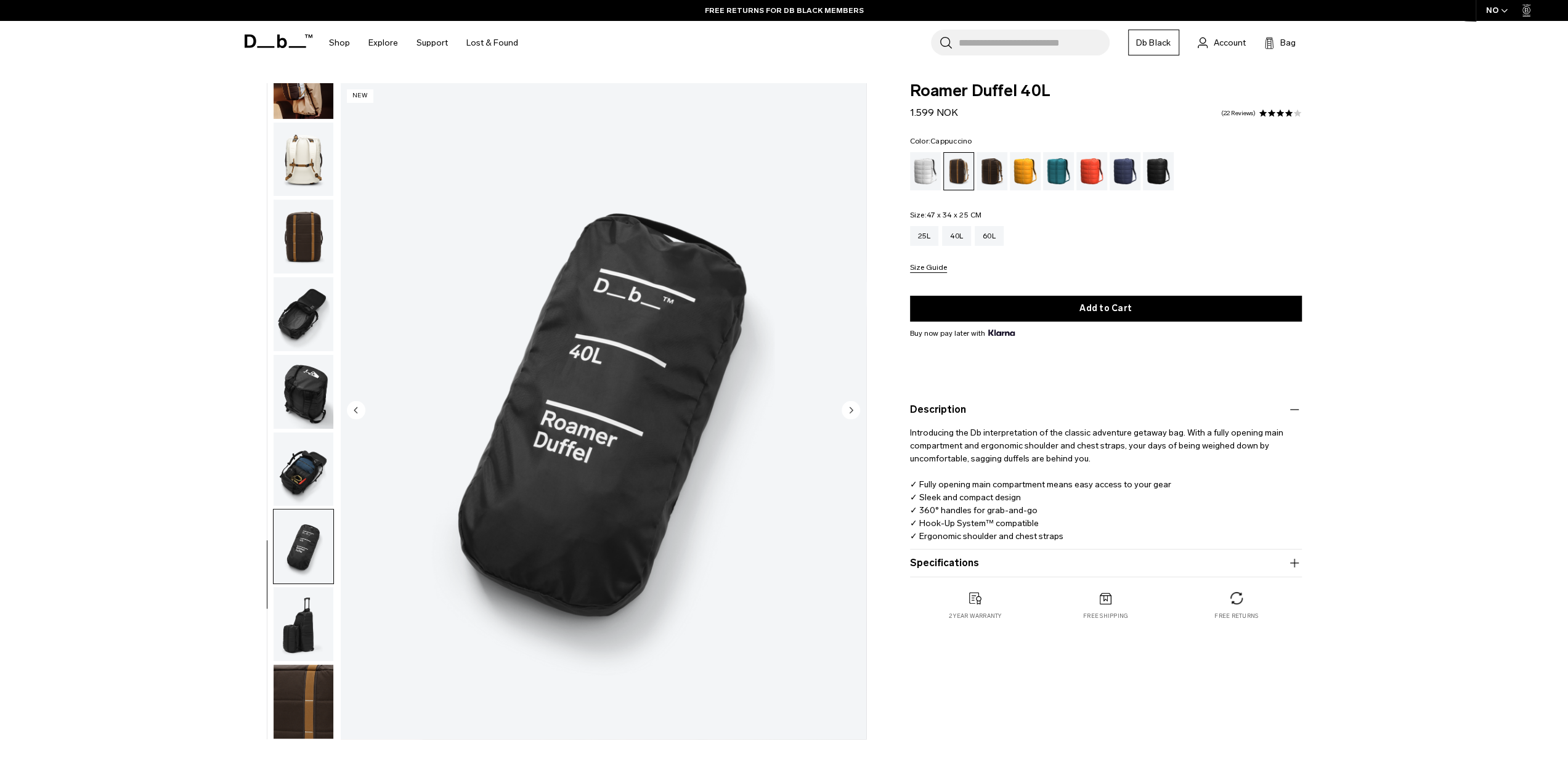
click at [303, 378] on img "button" at bounding box center [303, 392] width 60 height 74
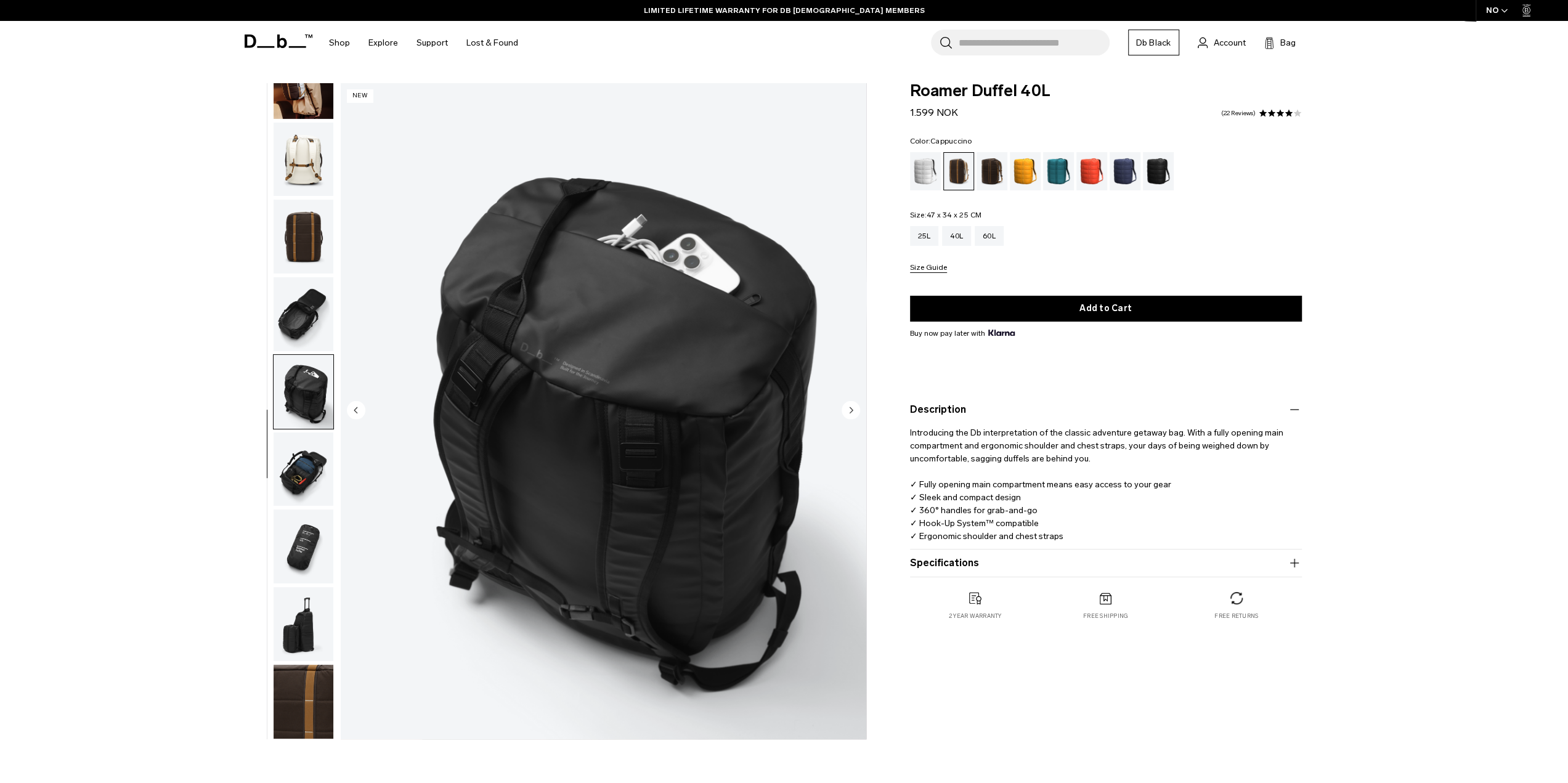
click at [312, 305] on img "button" at bounding box center [303, 314] width 60 height 74
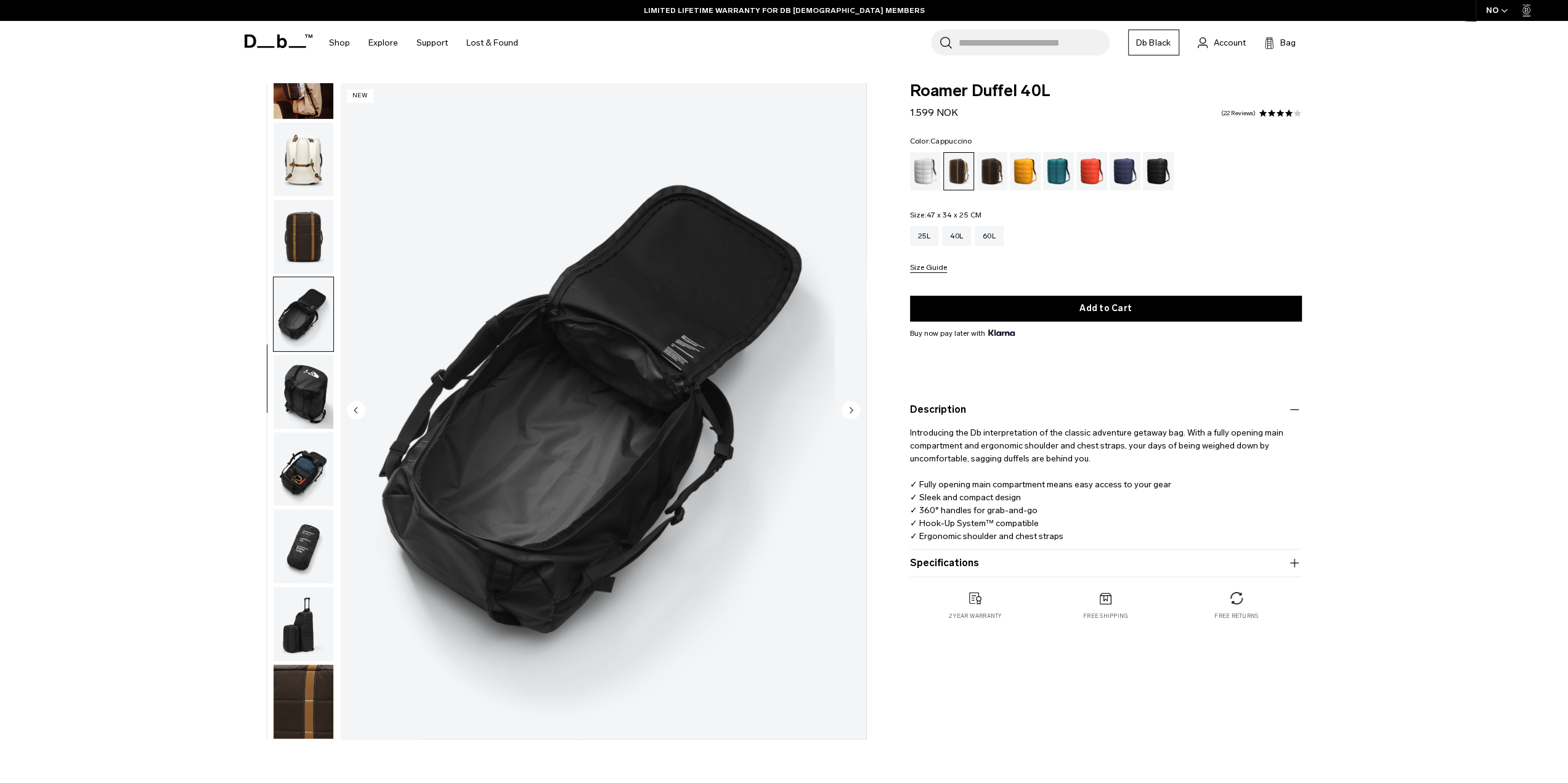
click at [314, 165] on img "button" at bounding box center [303, 160] width 60 height 74
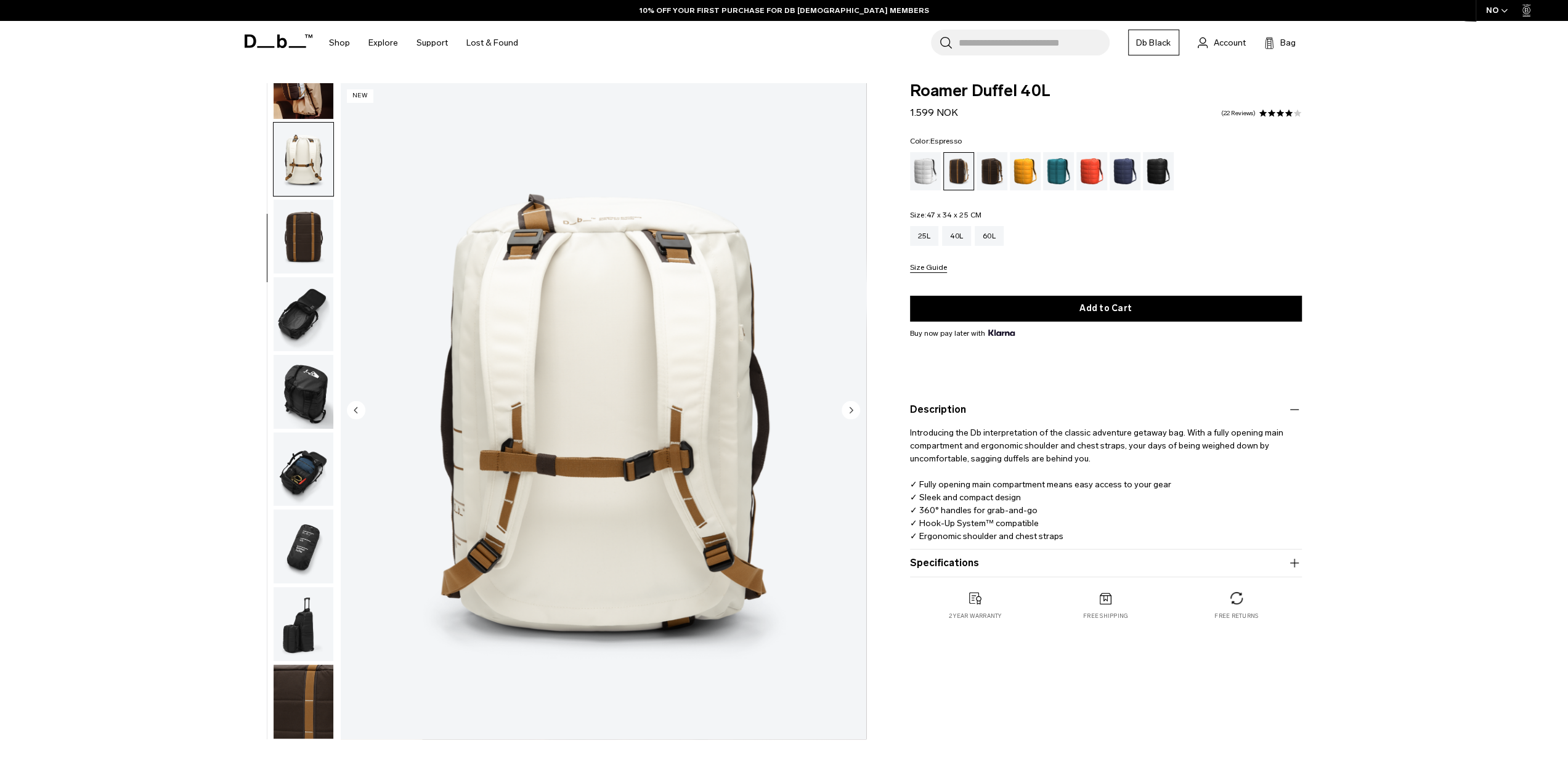
click at [994, 169] on div "Espresso" at bounding box center [993, 171] width 32 height 38
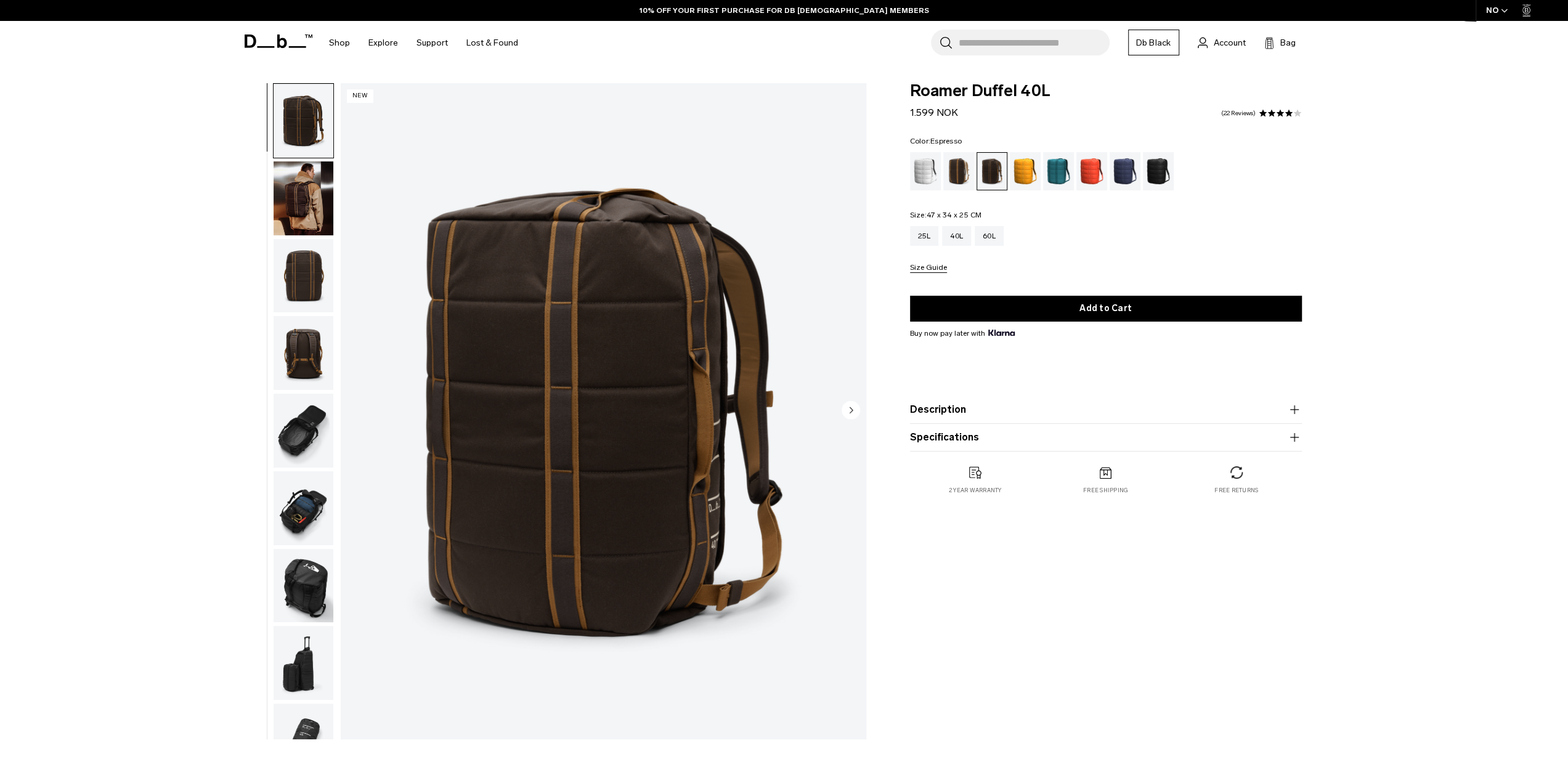
click at [303, 196] on img "button" at bounding box center [303, 199] width 60 height 74
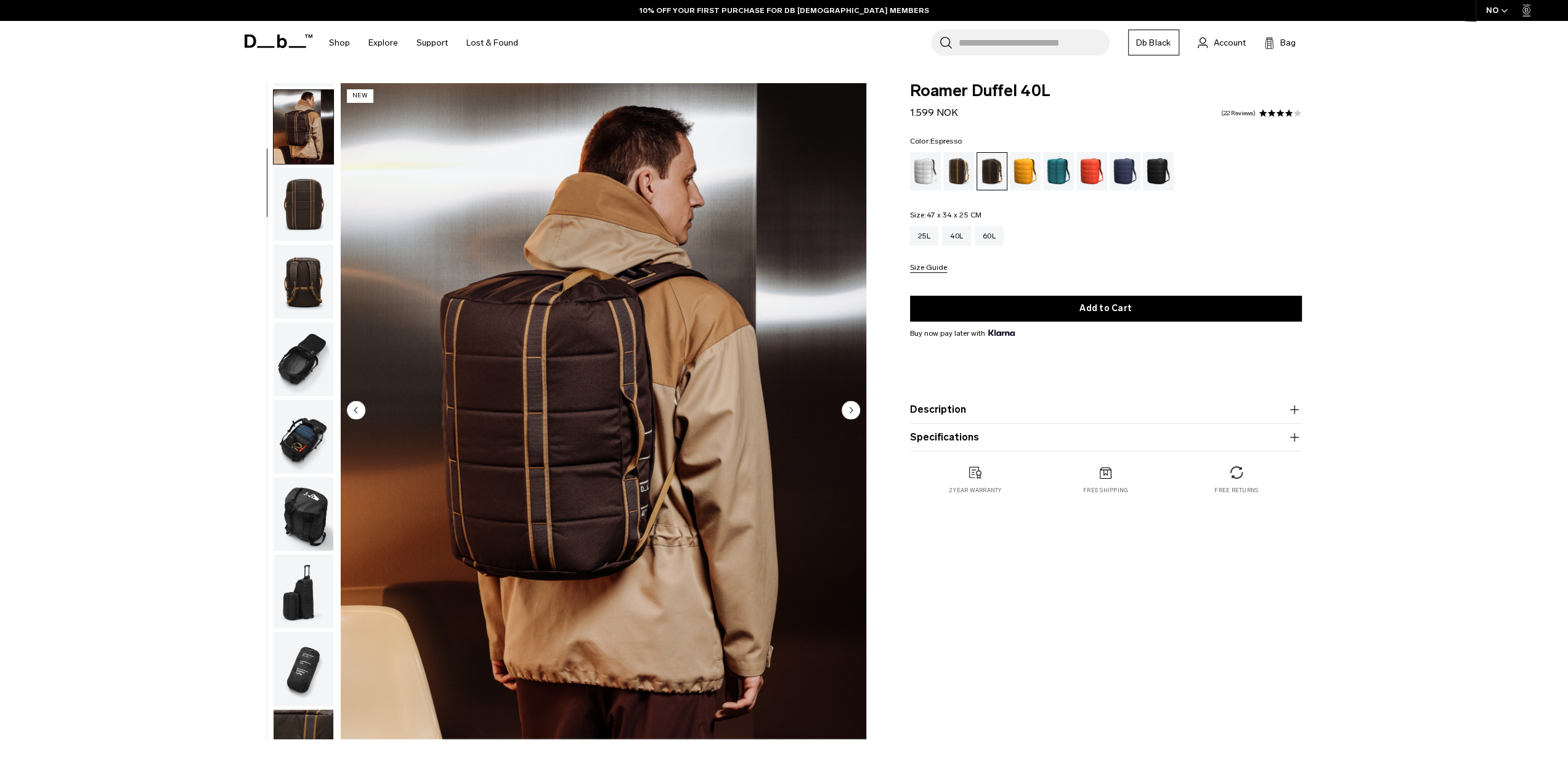
scroll to position [78, 0]
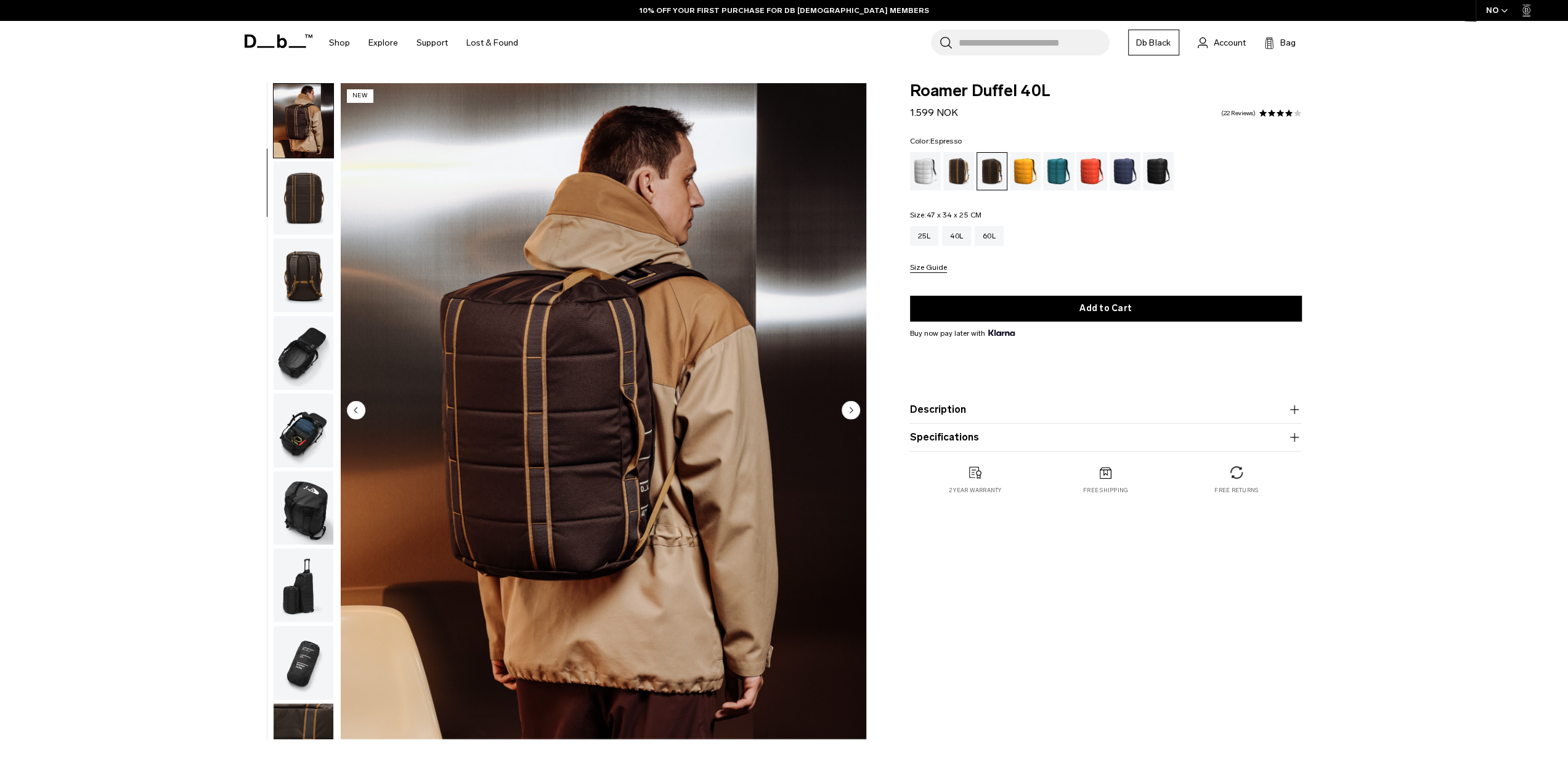
click at [303, 196] on img "button" at bounding box center [303, 199] width 60 height 74
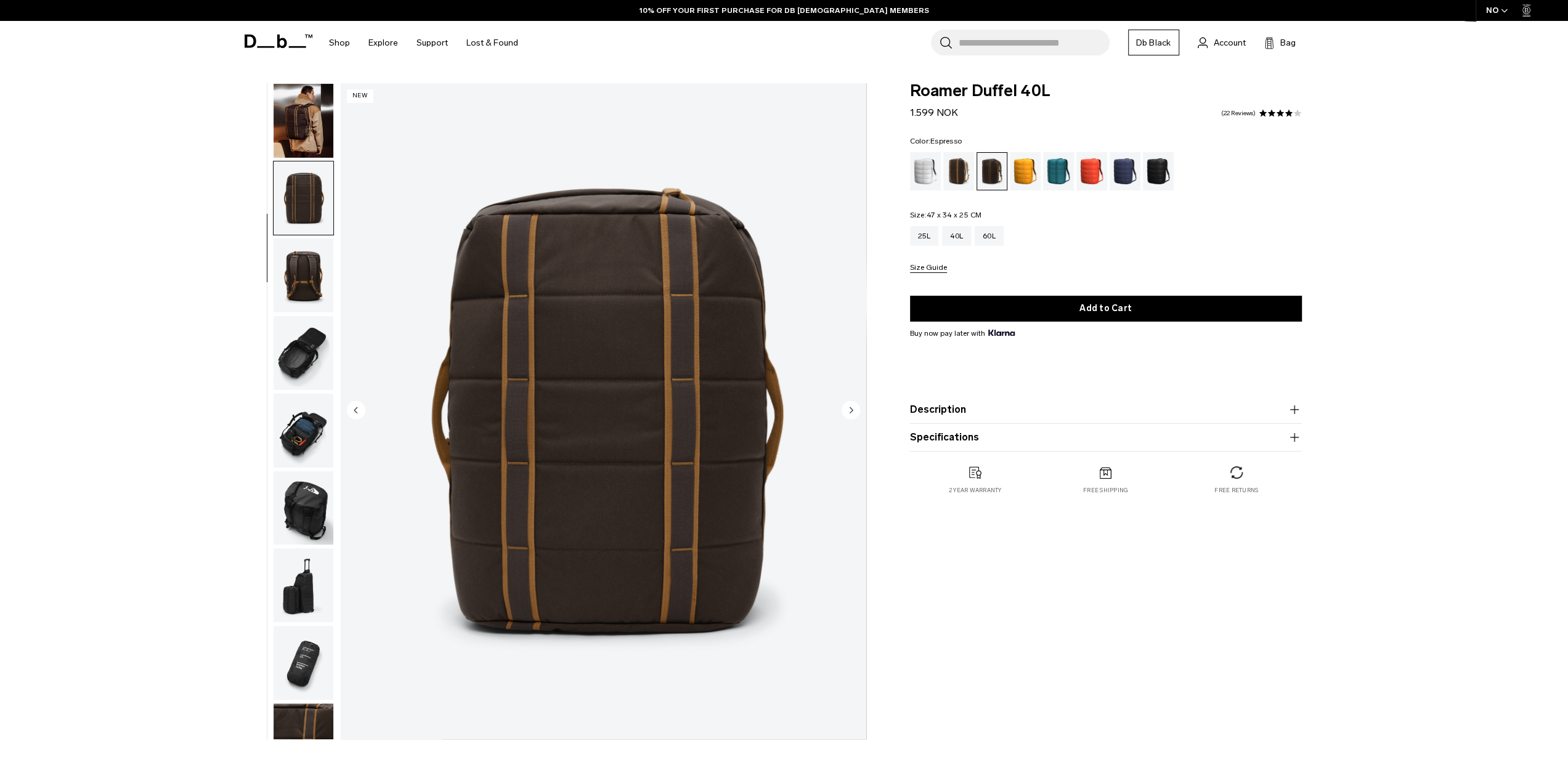
scroll to position [117, 0]
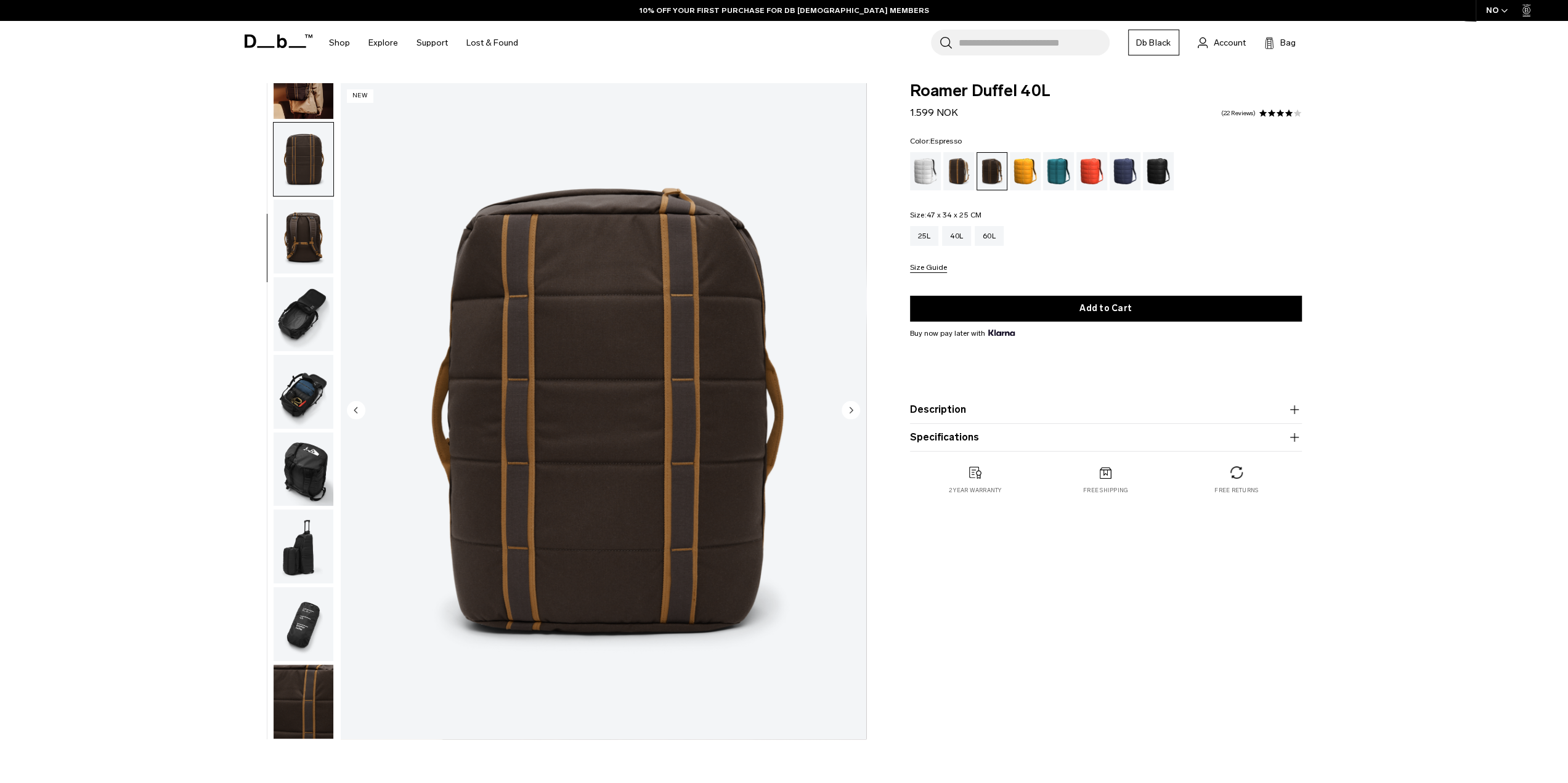
click at [303, 196] on button "button" at bounding box center [303, 159] width 61 height 75
click at [307, 236] on img "button" at bounding box center [303, 236] width 60 height 74
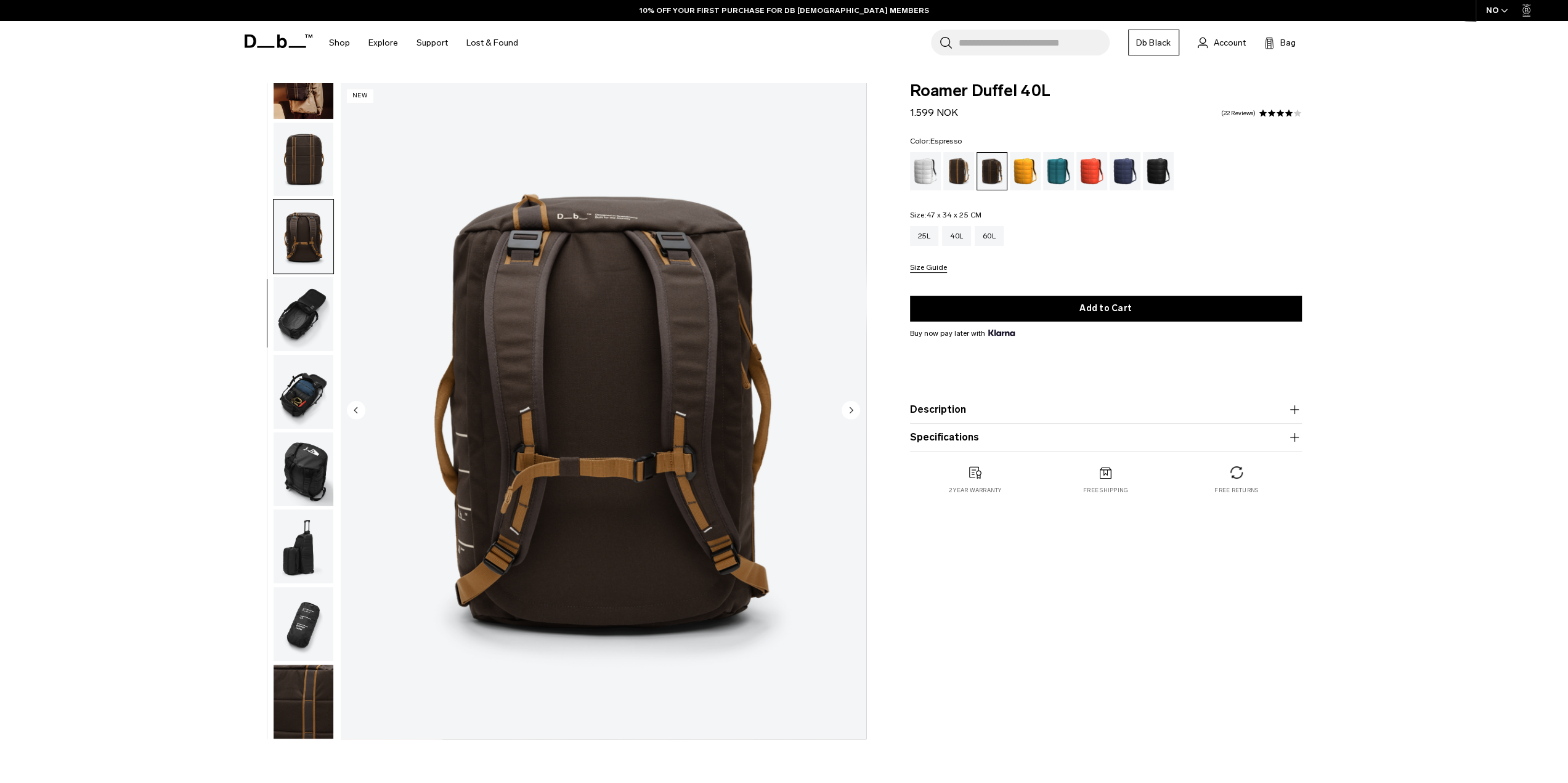
click at [307, 302] on img "button" at bounding box center [303, 314] width 60 height 74
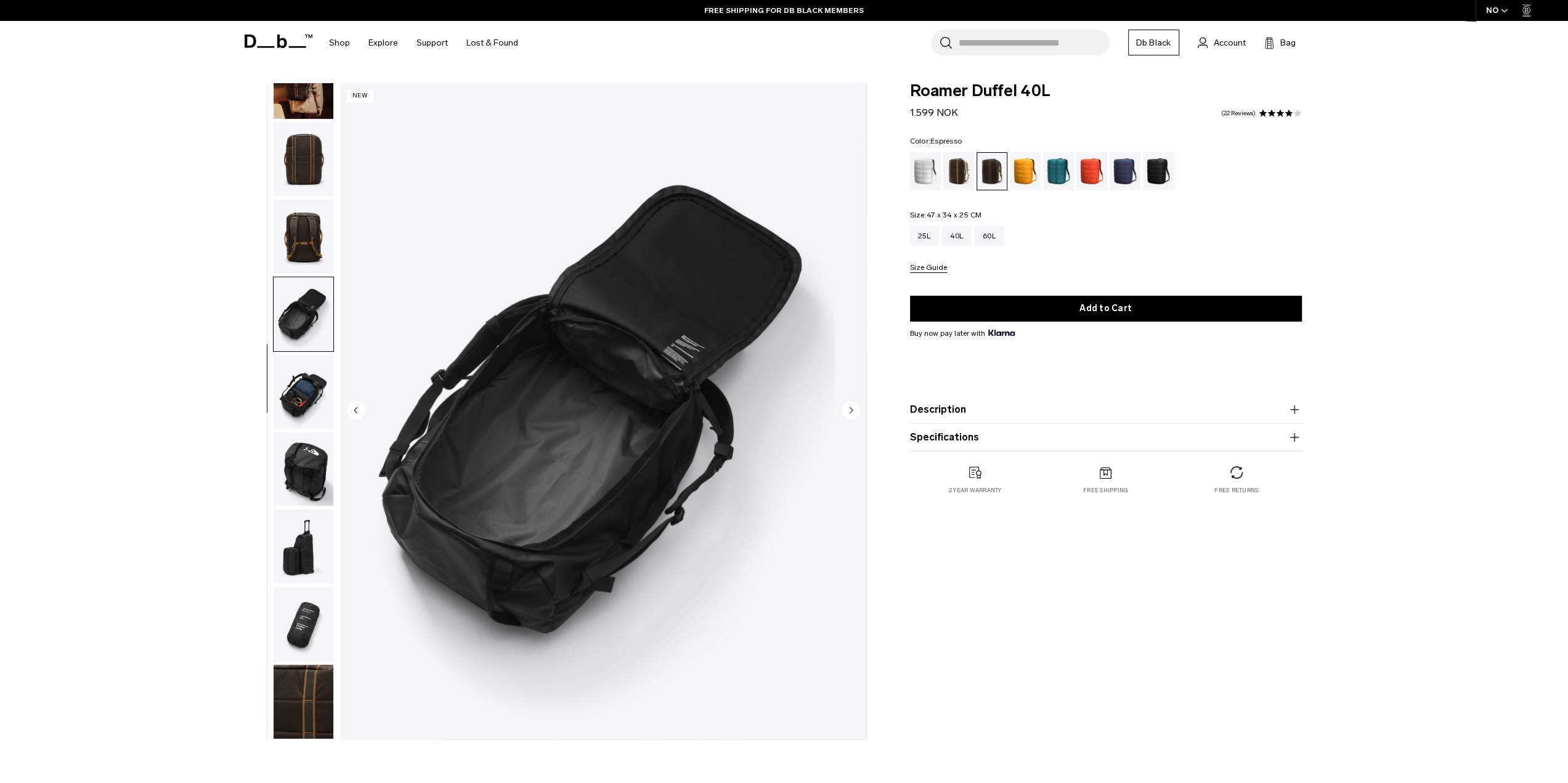
click at [303, 340] on img "button" at bounding box center [303, 314] width 60 height 74
click at [303, 406] on img "button" at bounding box center [303, 392] width 60 height 74
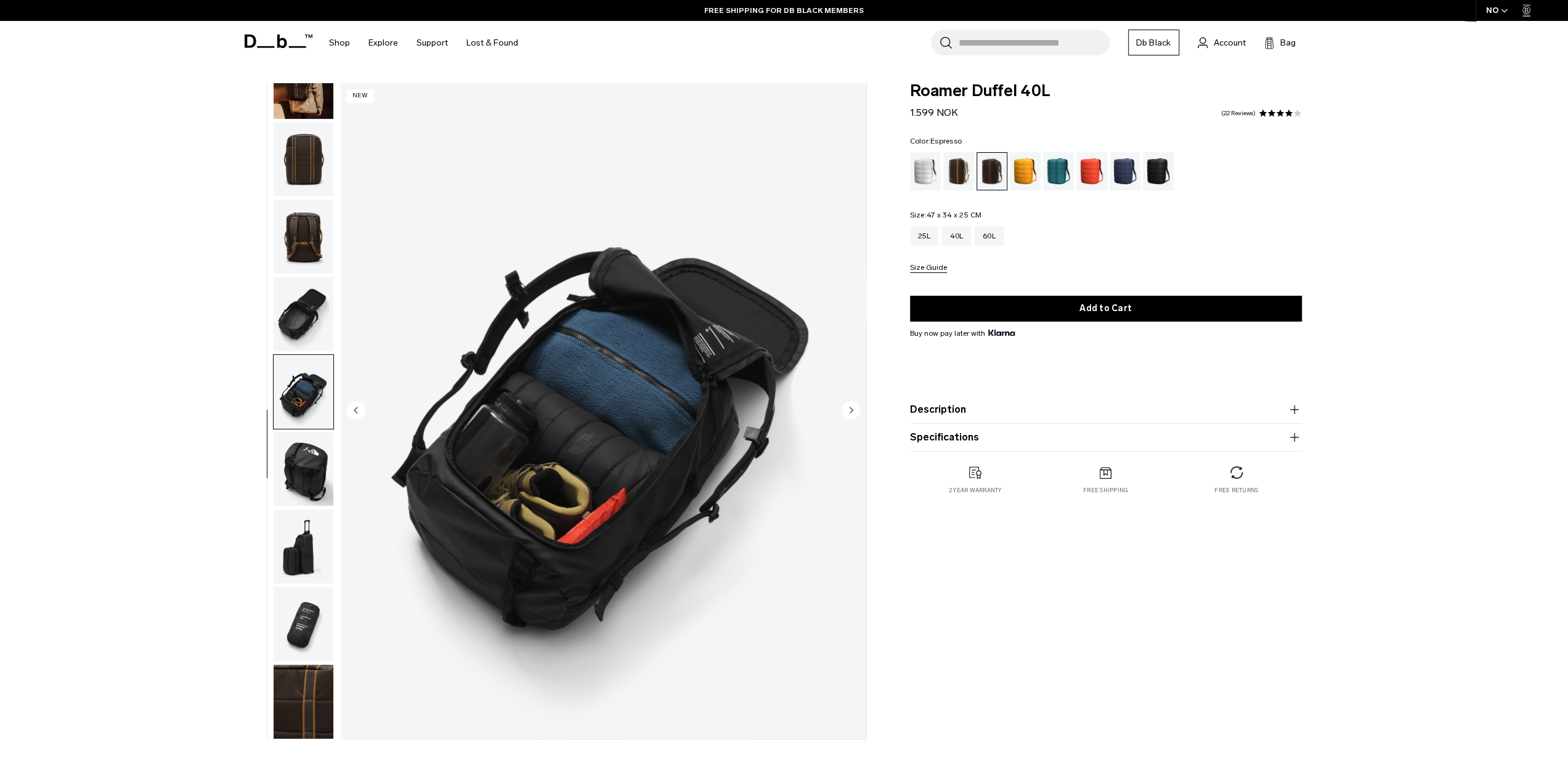
click at [303, 431] on ul at bounding box center [303, 411] width 61 height 656
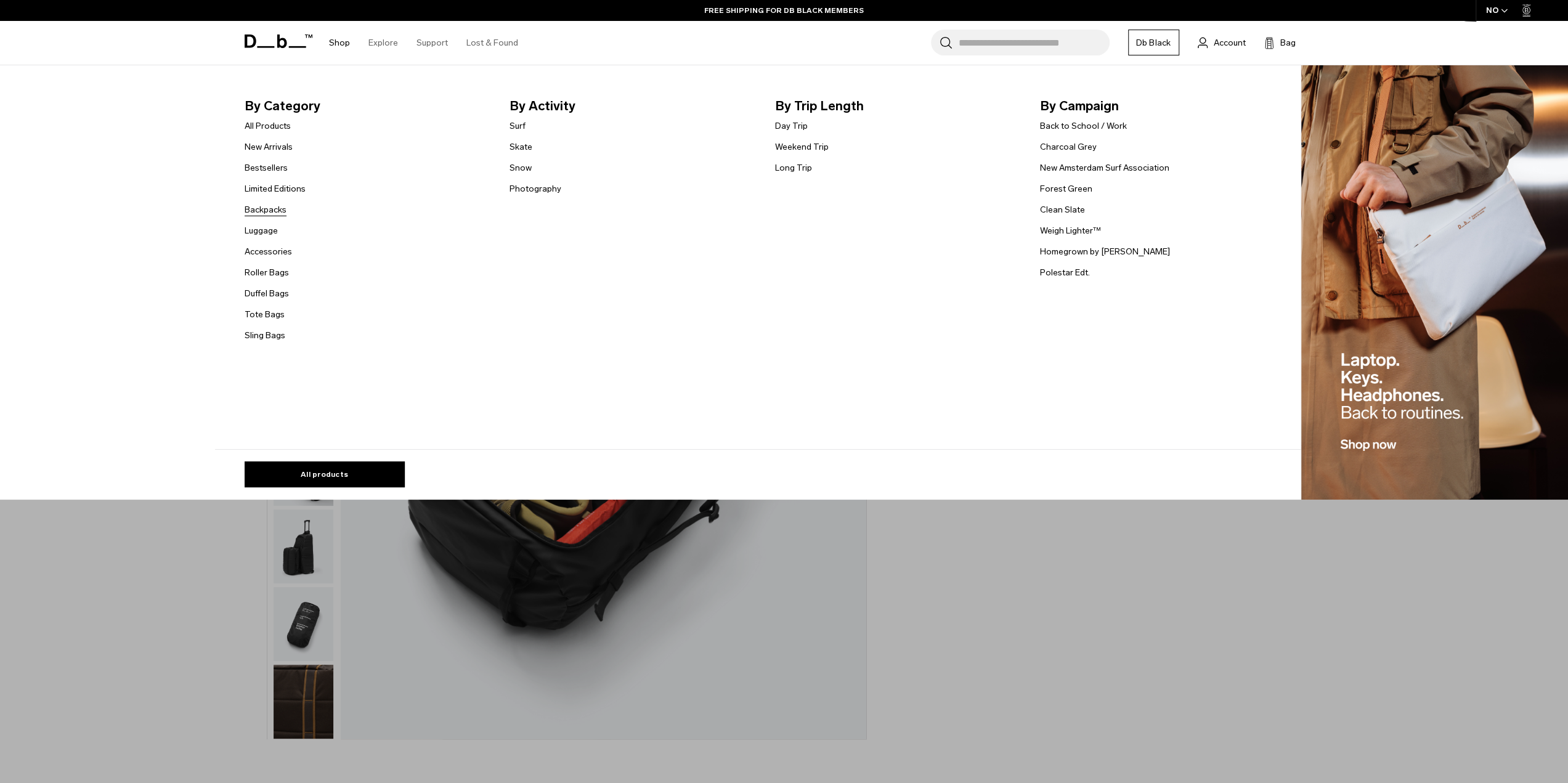
click at [273, 209] on link "Backpacks" at bounding box center [265, 210] width 42 height 13
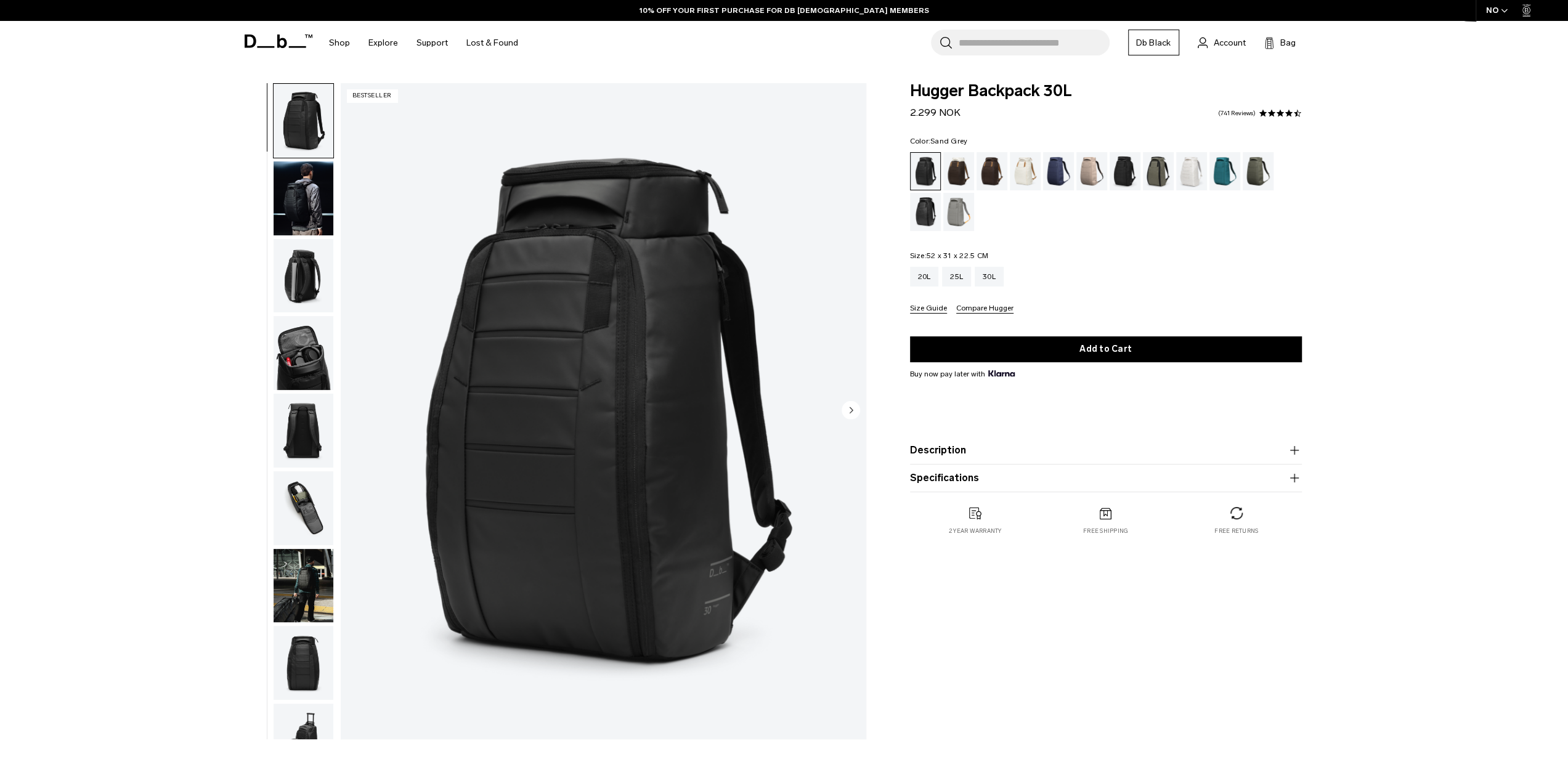
click at [954, 208] on div "Sand Grey" at bounding box center [959, 212] width 32 height 38
